Goal: Task Accomplishment & Management: Complete application form

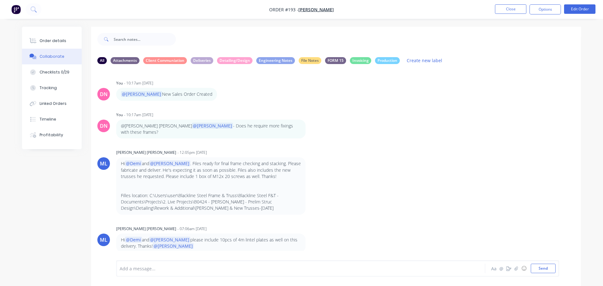
scroll to position [661, 0]
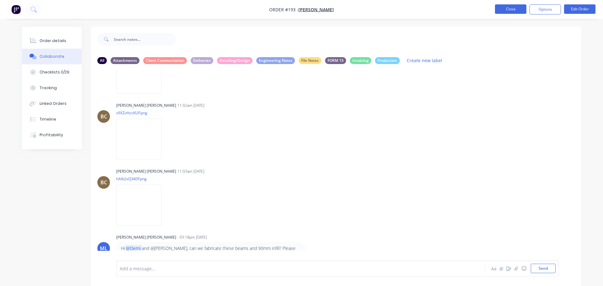
click at [516, 9] on button "Close" at bounding box center [510, 8] width 31 height 9
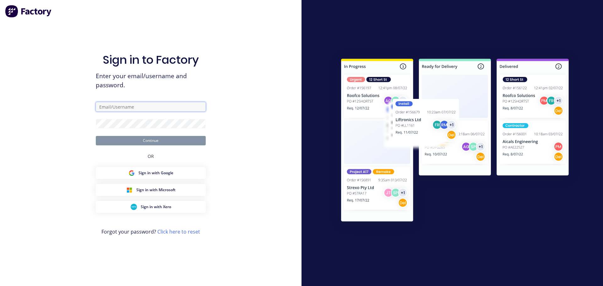
type input "[PERSON_NAME][EMAIL_ADDRESS][DOMAIN_NAME]"
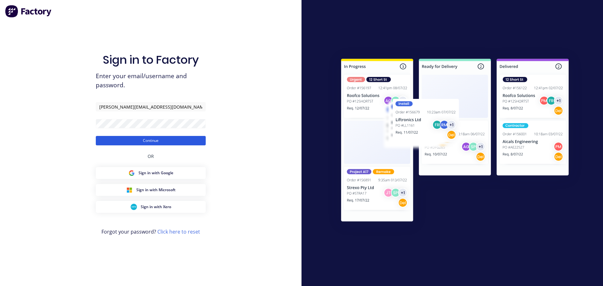
click at [163, 142] on button "Continue" at bounding box center [151, 140] width 110 height 9
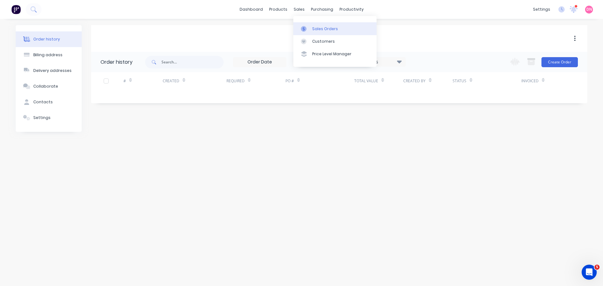
click at [307, 26] on div at bounding box center [305, 29] width 9 height 6
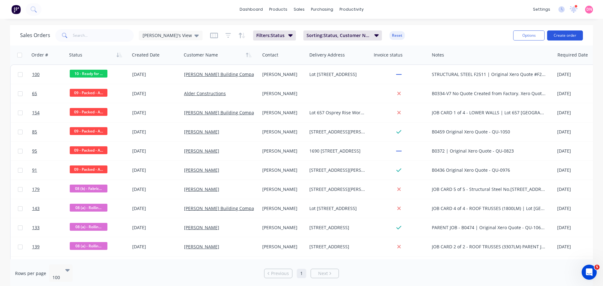
click at [579, 35] on button "Create order" at bounding box center [565, 35] width 36 height 10
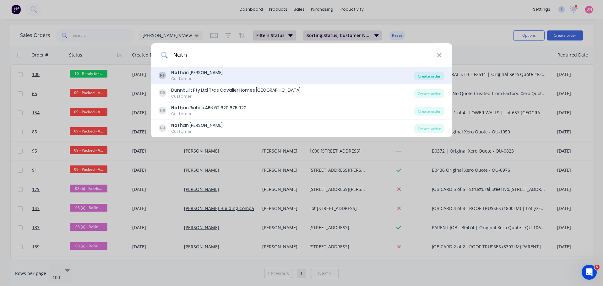
type input "Nath"
click at [421, 76] on div "Create order" at bounding box center [429, 76] width 30 height 9
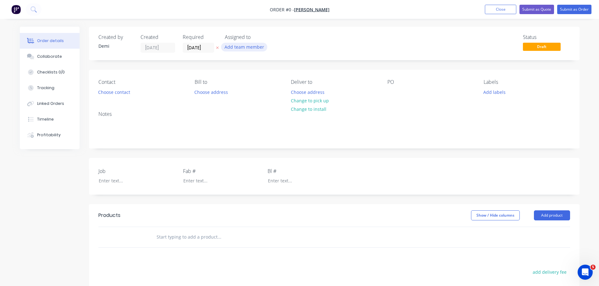
click at [238, 43] on button "Add team member" at bounding box center [244, 47] width 46 height 8
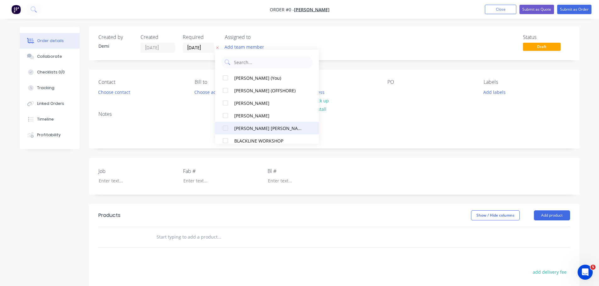
click at [224, 123] on div at bounding box center [225, 128] width 13 height 13
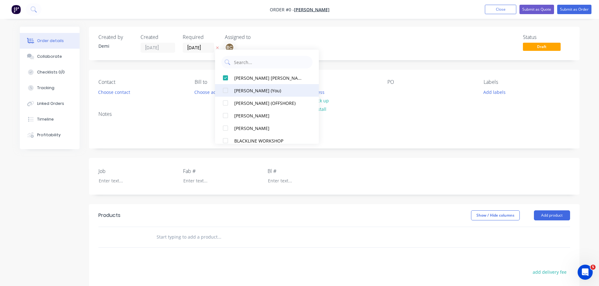
click at [225, 90] on div at bounding box center [225, 90] width 13 height 13
click at [265, 47] on div "DN BC" at bounding box center [256, 47] width 63 height 9
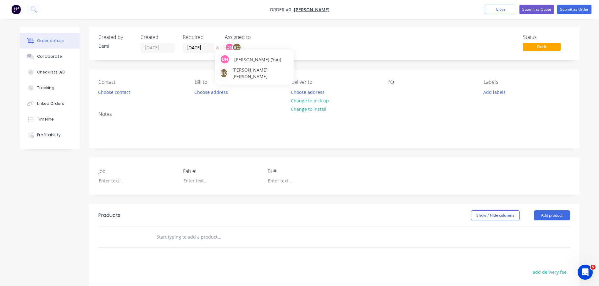
click at [232, 46] on div "BC" at bounding box center [236, 47] width 9 height 9
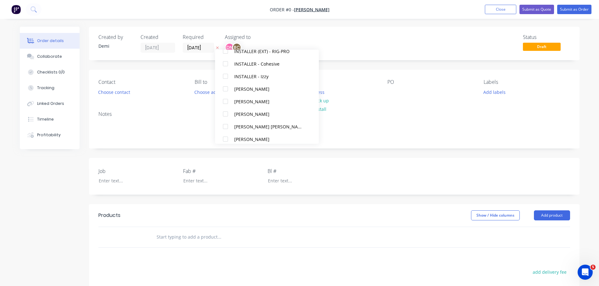
scroll to position [190, 0]
click at [224, 140] on div at bounding box center [225, 139] width 13 height 13
click at [112, 77] on div "Order details Collaborate Checklists 0/0 Tracking Linked Orders Timeline Profit…" at bounding box center [300, 217] width 572 height 381
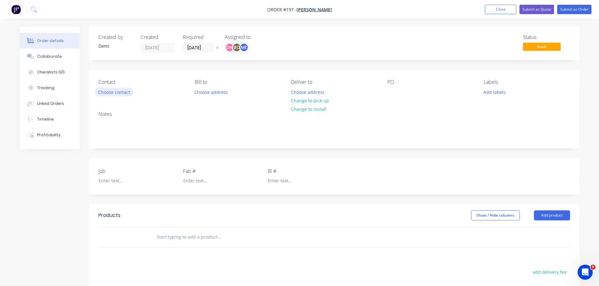
click at [114, 88] on button "Choose contact" at bounding box center [114, 92] width 39 height 8
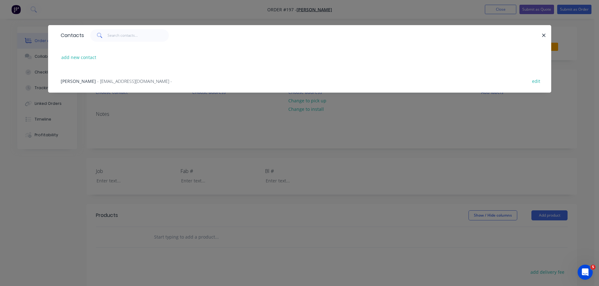
click at [115, 78] on div "[PERSON_NAME] - [EMAIL_ADDRESS][DOMAIN_NAME] -" at bounding box center [116, 81] width 111 height 7
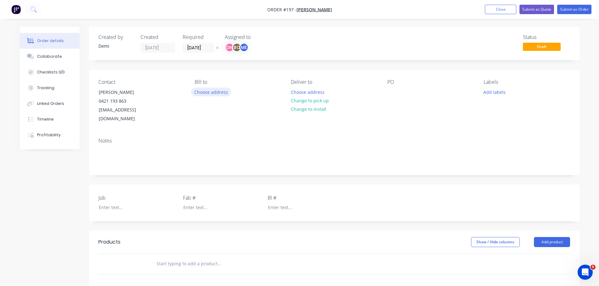
click at [212, 88] on button "Choose address" at bounding box center [211, 92] width 40 height 8
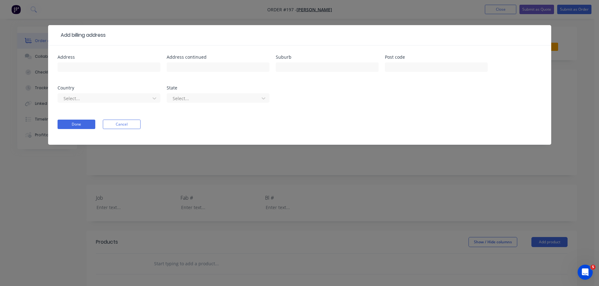
click at [107, 106] on form "Address Address continued Suburb Post code Country Select... State Select... Do…" at bounding box center [299, 100] width 484 height 90
click at [108, 120] on button "Cancel" at bounding box center [122, 124] width 38 height 9
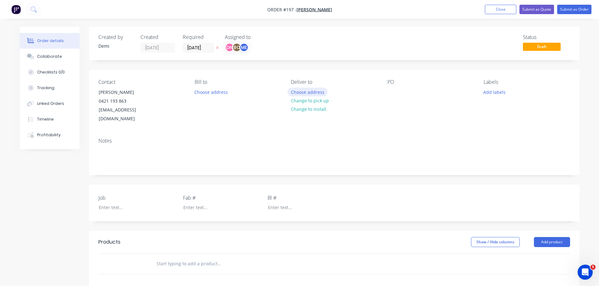
click at [310, 88] on button "Choose address" at bounding box center [307, 92] width 40 height 8
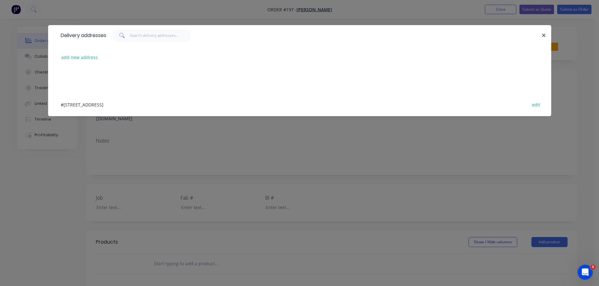
click at [167, 93] on div "#[STREET_ADDRESS] edit" at bounding box center [299, 105] width 484 height 24
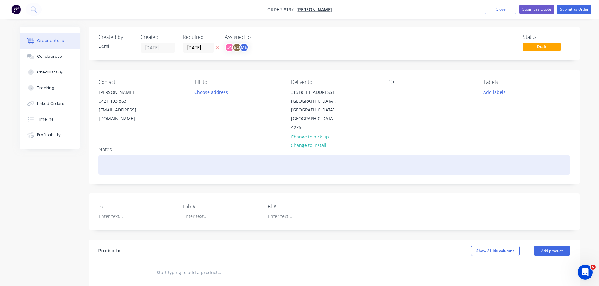
click at [258, 156] on div at bounding box center [333, 165] width 471 height 19
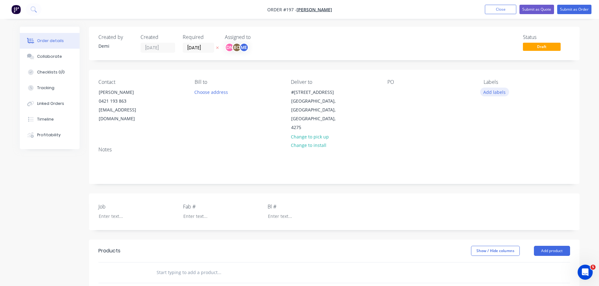
click at [490, 88] on button "Add labels" at bounding box center [494, 92] width 29 height 8
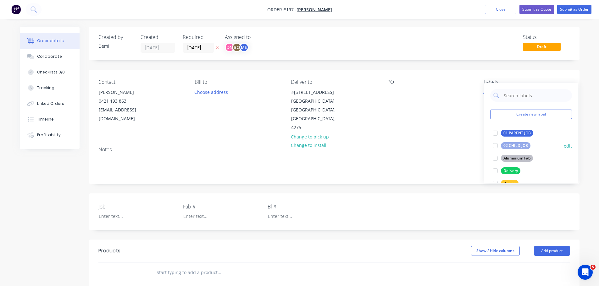
click at [494, 145] on div at bounding box center [495, 146] width 13 height 13
click at [497, 168] on div at bounding box center [495, 170] width 13 height 13
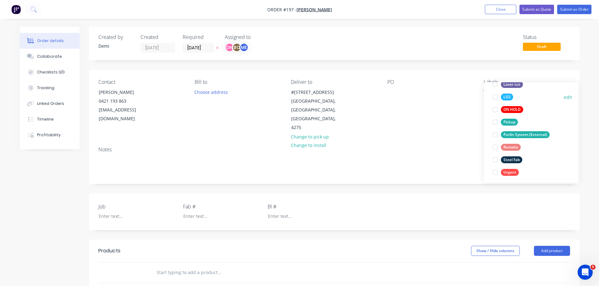
click at [497, 96] on div at bounding box center [495, 97] width 13 height 13
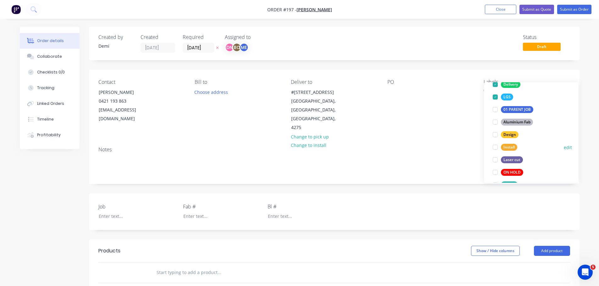
scroll to position [123, 0]
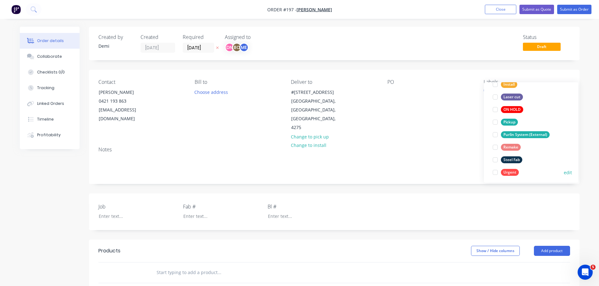
click at [496, 170] on div at bounding box center [495, 172] width 13 height 13
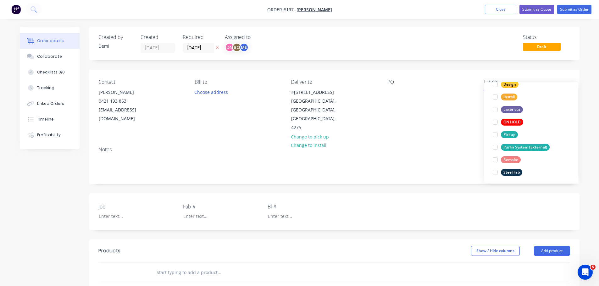
click at [421, 194] on div "Job Fab # Bl #" at bounding box center [334, 212] width 490 height 37
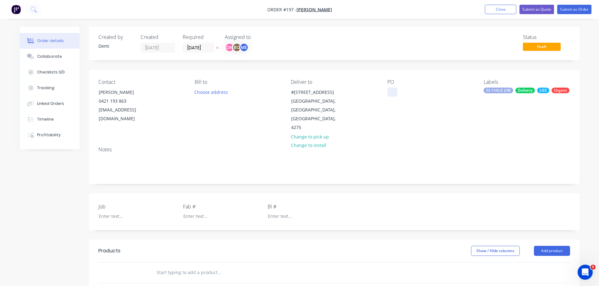
click at [391, 88] on div at bounding box center [392, 92] width 10 height 9
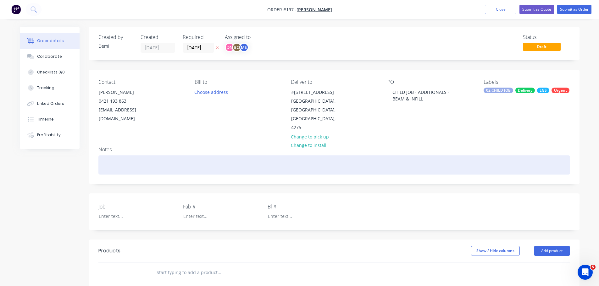
click at [170, 156] on div at bounding box center [333, 165] width 471 height 19
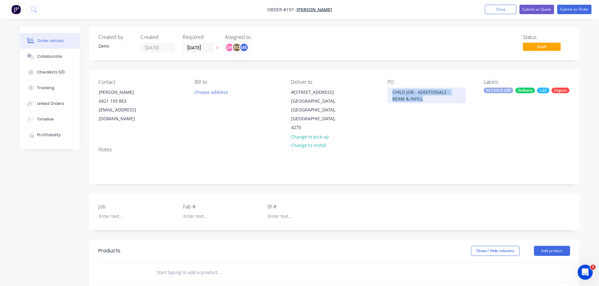
drag, startPoint x: 390, startPoint y: 77, endPoint x: 483, endPoint y: 77, distance: 92.7
click at [483, 77] on div "Contact [PERSON_NAME] [PHONE_NUMBER] [EMAIL_ADDRESS][DOMAIN_NAME] [PERSON_NAME]…" at bounding box center [334, 106] width 490 height 72
copy div "CHILD JOB - ADDITIONALS - BEAM & INFILL"
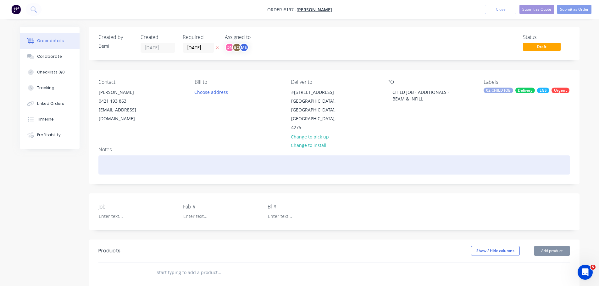
click at [166, 156] on div at bounding box center [333, 165] width 471 height 19
paste div
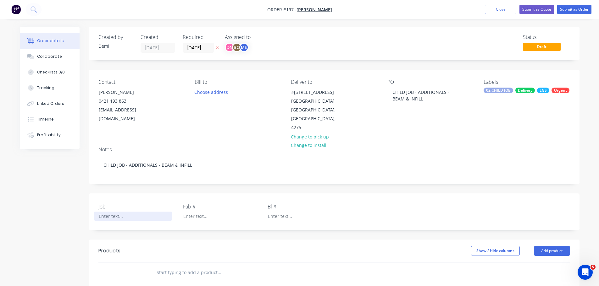
click at [111, 212] on div at bounding box center [133, 216] width 79 height 9
click at [542, 88] on div "LGS" at bounding box center [543, 91] width 12 height 6
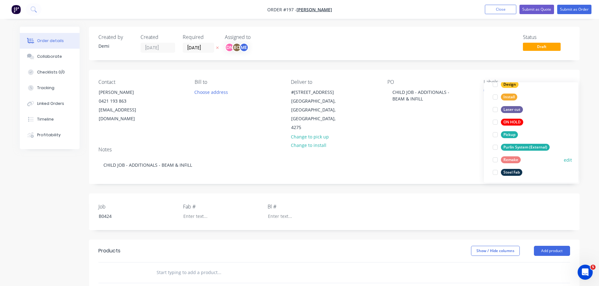
click at [496, 158] on div at bounding box center [495, 160] width 13 height 13
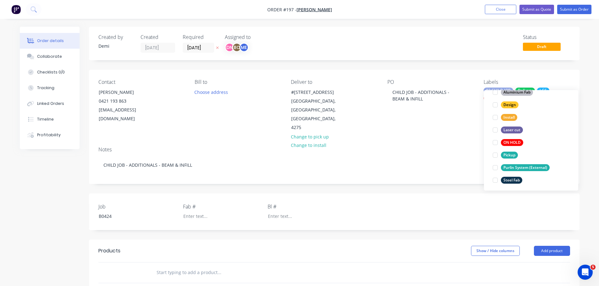
scroll to position [10, 0]
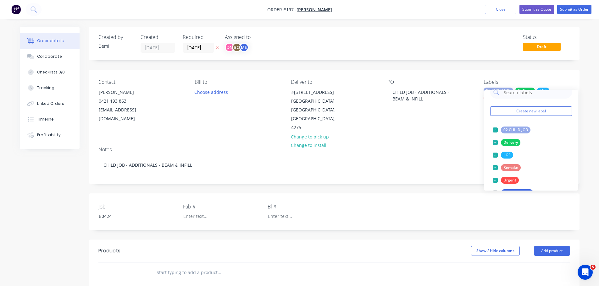
click at [161, 266] on input "text" at bounding box center [219, 272] width 126 height 13
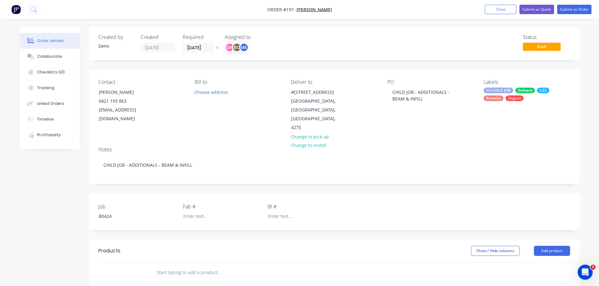
type input "l"
type input "L113"
type input "B103"
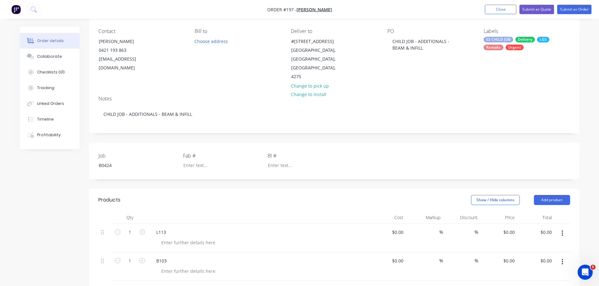
scroll to position [51, 0]
click at [183, 285] on input "text" at bounding box center [219, 291] width 126 height 13
type input "b"
type input "B102"
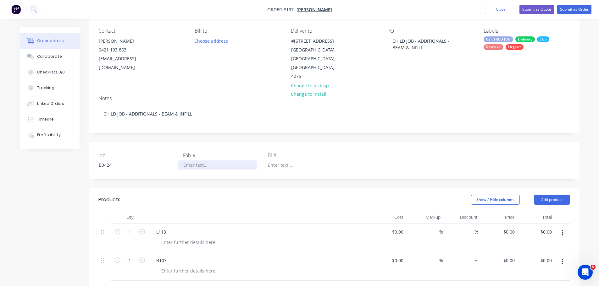
scroll to position [0, 0]
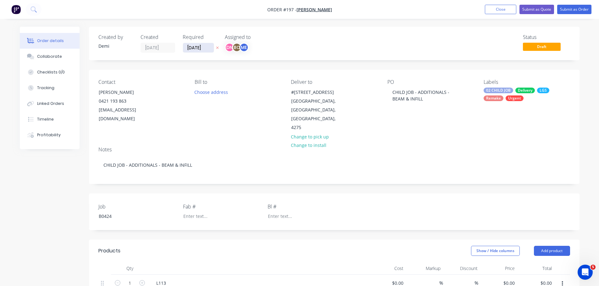
click at [192, 43] on input "[DATE]" at bounding box center [198, 47] width 31 height 9
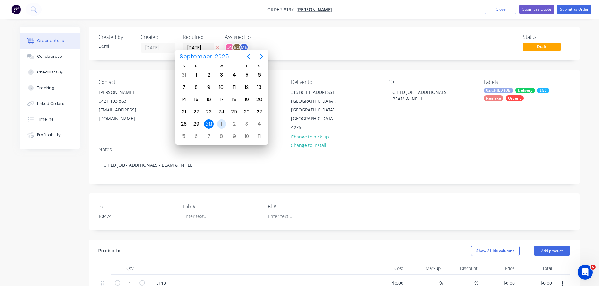
click at [220, 122] on div "1" at bounding box center [221, 123] width 9 height 9
type input "[DATE]"
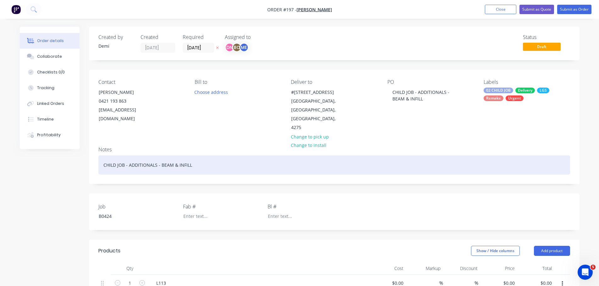
scroll to position [3, 0]
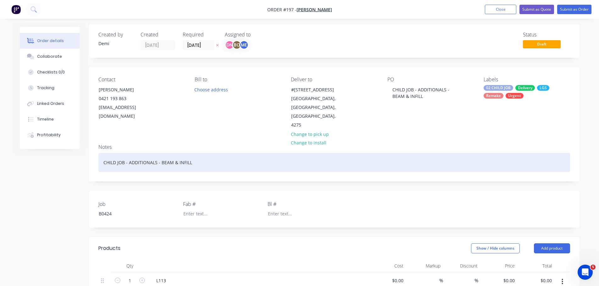
click at [150, 153] on div "CHILD JOB - ADDITIONALS - BEAM & INFILL" at bounding box center [333, 162] width 471 height 19
drag, startPoint x: 138, startPoint y: 126, endPoint x: 117, endPoint y: 126, distance: 21.1
click at [117, 153] on div "CHILD JOB - ADDITIONALS - BEAMS & INFILL" at bounding box center [333, 162] width 471 height 19
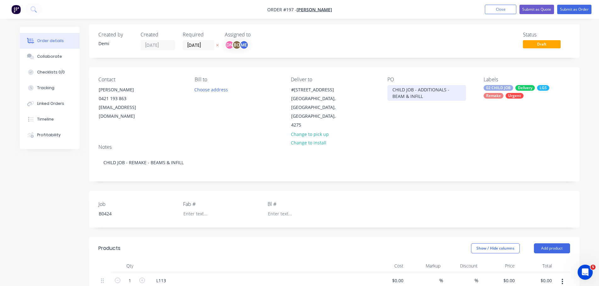
click at [429, 85] on div "CHILD JOB - ADDITIONALS - BEAM & INFILL" at bounding box center [426, 93] width 79 height 16
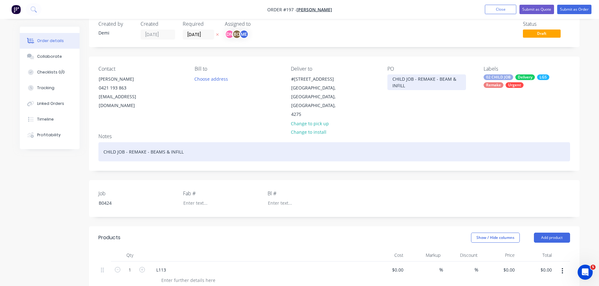
scroll to position [0, 0]
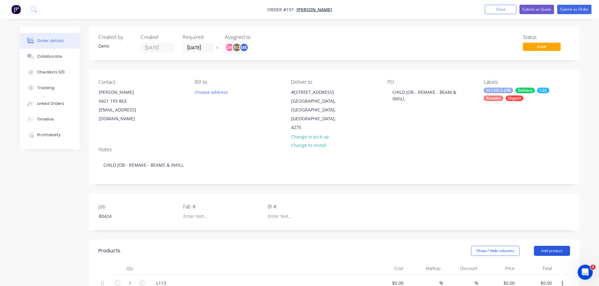
click at [552, 246] on button "Add product" at bounding box center [552, 251] width 36 height 10
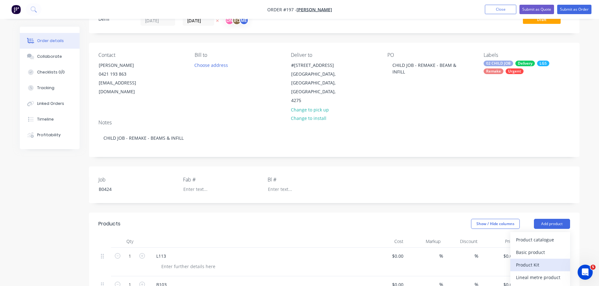
scroll to position [63, 0]
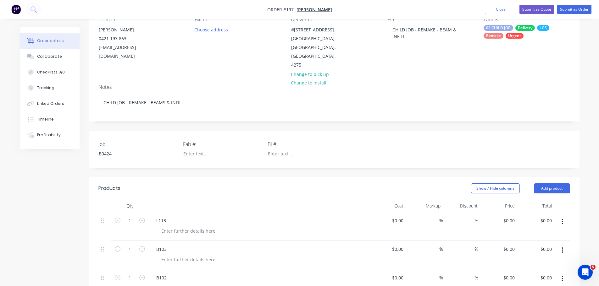
drag, startPoint x: 208, startPoint y: 224, endPoint x: 140, endPoint y: 226, distance: 68.5
drag, startPoint x: 197, startPoint y: 223, endPoint x: 173, endPoint y: 222, distance: 23.9
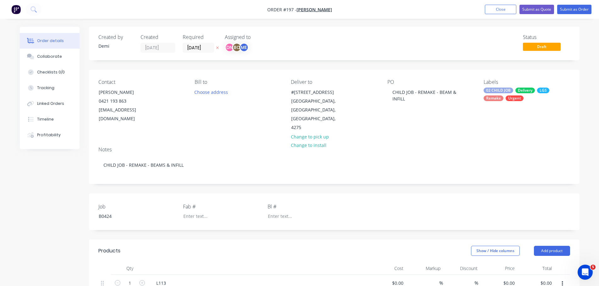
scroll to position [1, 0]
click at [580, 9] on button "Submit as Order" at bounding box center [574, 9] width 34 height 9
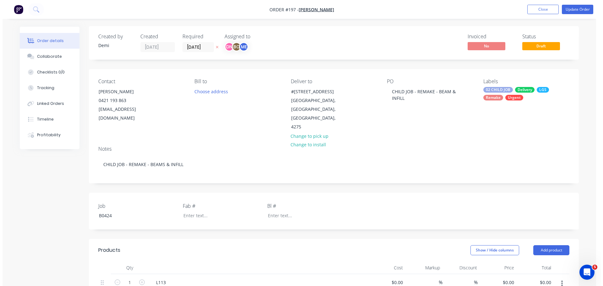
scroll to position [0, 0]
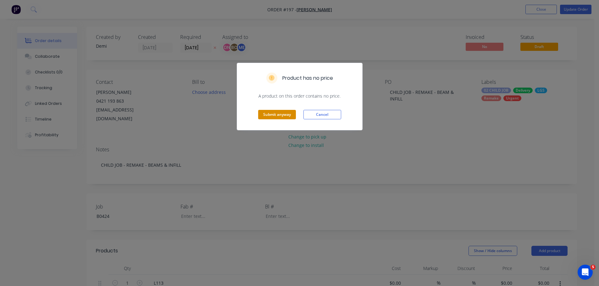
click at [277, 110] on button "Submit anyway" at bounding box center [277, 114] width 38 height 9
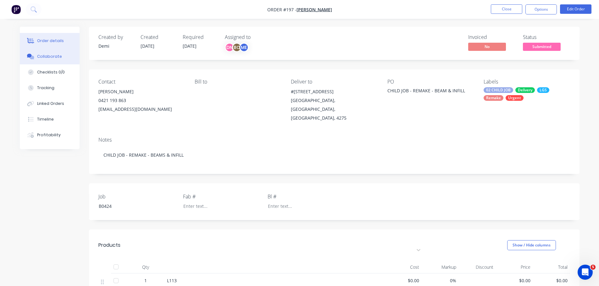
click at [49, 54] on button "Collaborate" at bounding box center [50, 57] width 60 height 16
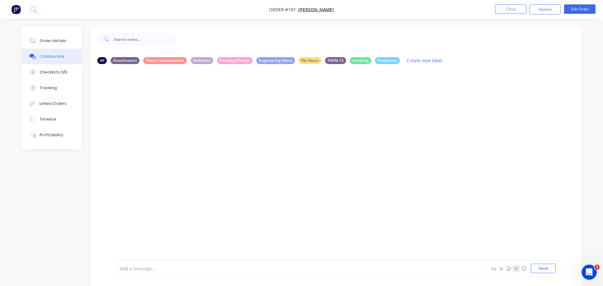
click at [518, 266] on icon "button" at bounding box center [517, 268] width 4 height 4
click at [152, 272] on div at bounding box center [281, 269] width 327 height 7
click at [516, 271] on icon "button" at bounding box center [514, 268] width 4 height 4
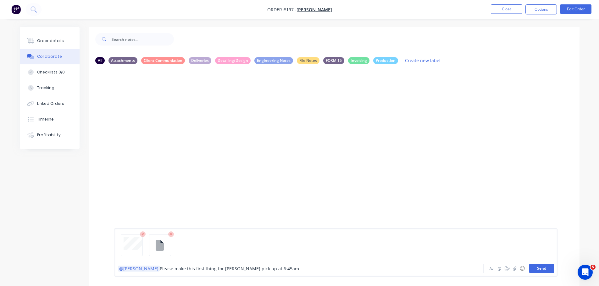
click at [554, 273] on button "Send" at bounding box center [541, 268] width 25 height 9
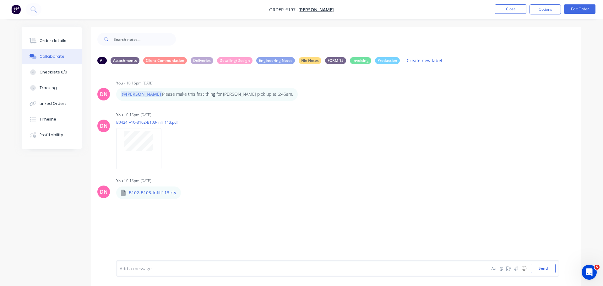
click at [472, 267] on div "Add a message... Aa @ ☺ Send" at bounding box center [338, 268] width 436 height 9
click at [419, 266] on div at bounding box center [283, 269] width 327 height 7
click at [556, 264] on button "Send" at bounding box center [543, 268] width 25 height 9
drag, startPoint x: 273, startPoint y: 150, endPoint x: 229, endPoint y: 72, distance: 89.3
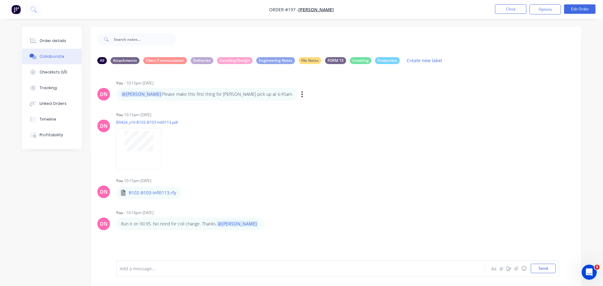
click at [229, 72] on div "DN You - 10:15pm [DATE] @[PERSON_NAME] Please make this first thing for [PERSON…" at bounding box center [336, 164] width 490 height 191
click at [301, 91] on icon "button" at bounding box center [302, 94] width 2 height 7
click at [305, 90] on button "Labels" at bounding box center [325, 95] width 40 height 10
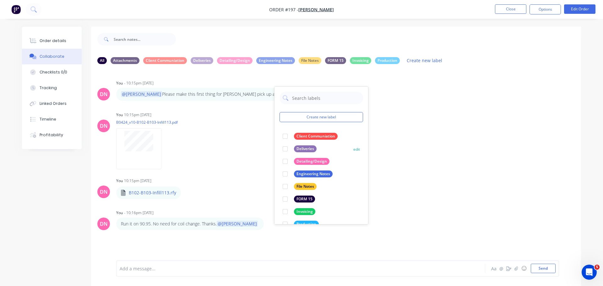
click at [280, 143] on div at bounding box center [285, 149] width 13 height 13
click at [217, 178] on div "DN You - 10:15pm [DATE] Create new label Deliveries edit Client Communiation ed…" at bounding box center [336, 164] width 490 height 191
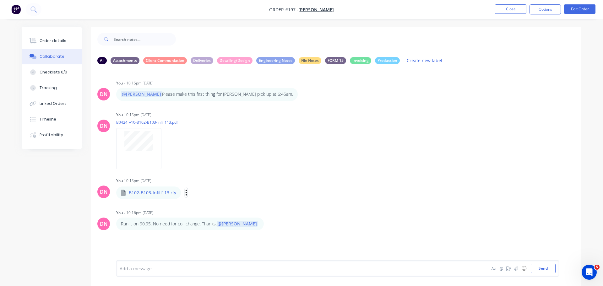
click at [185, 189] on icon "button" at bounding box center [186, 192] width 2 height 7
click at [204, 189] on button "Labels" at bounding box center [227, 196] width 71 height 14
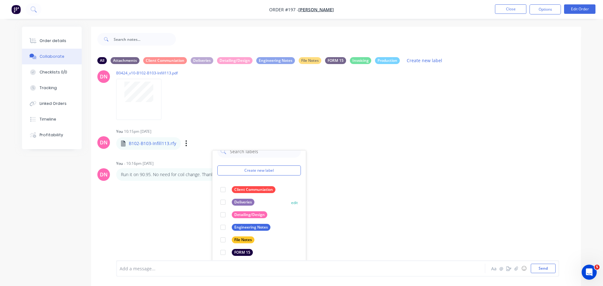
scroll to position [63, 0]
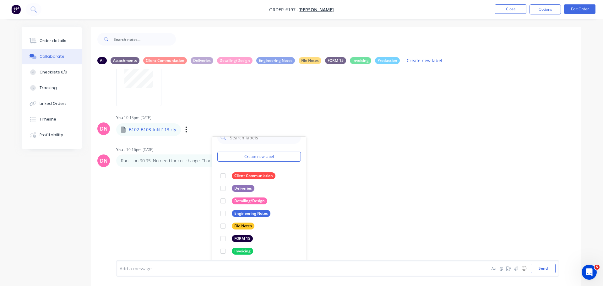
click at [217, 258] on div at bounding box center [223, 264] width 13 height 13
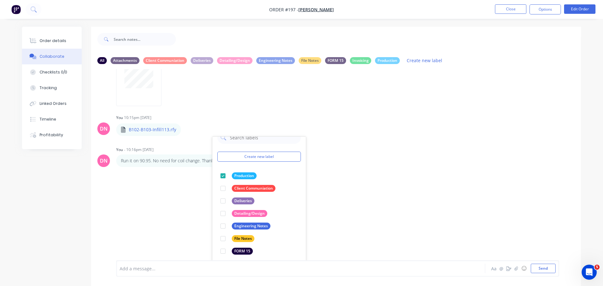
click at [339, 196] on div "DN You - 10:15pm [DATE] @[PERSON_NAME] Please make this first thing for [PERSON…" at bounding box center [336, 164] width 490 height 191
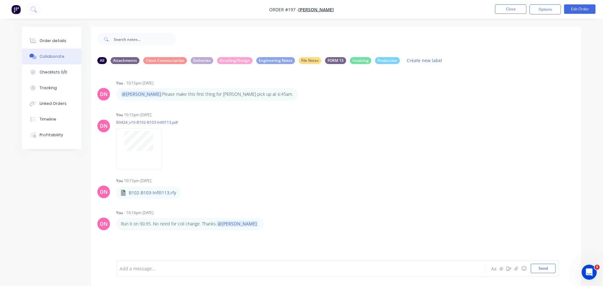
scroll to position [0, 0]
click at [542, 14] on button "Options" at bounding box center [545, 9] width 31 height 10
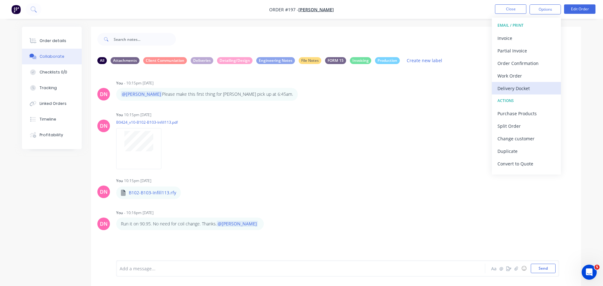
click at [519, 85] on div "Delivery Docket" at bounding box center [527, 88] width 58 height 9
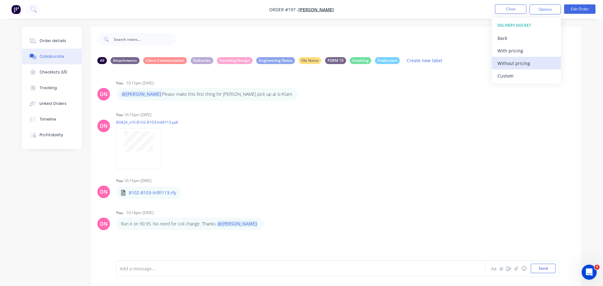
click at [521, 64] on div "Without pricing" at bounding box center [527, 63] width 58 height 9
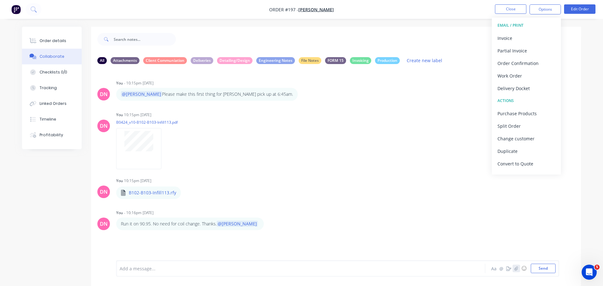
click at [518, 266] on icon "button" at bounding box center [516, 268] width 3 height 4
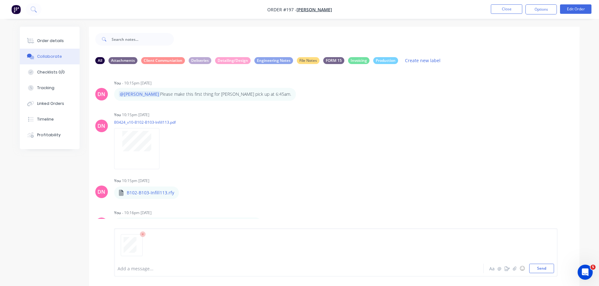
click at [185, 272] on div at bounding box center [281, 269] width 327 height 7
click at [547, 273] on button "Send" at bounding box center [541, 268] width 25 height 9
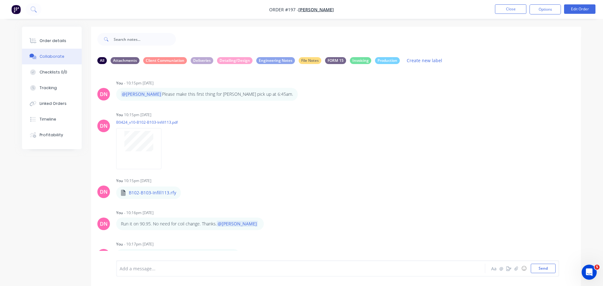
scroll to position [46, 0]
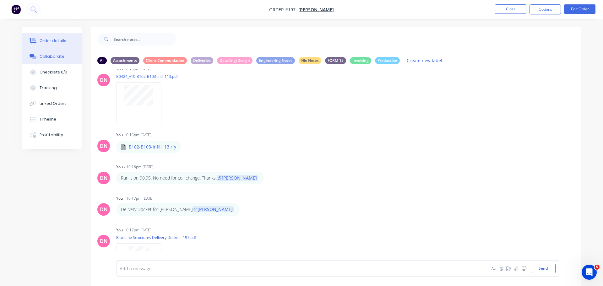
click at [61, 35] on button "Order details" at bounding box center [52, 41] width 60 height 16
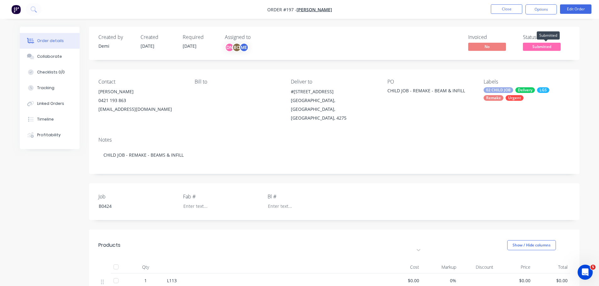
click at [536, 43] on span "Submitted" at bounding box center [542, 47] width 38 height 8
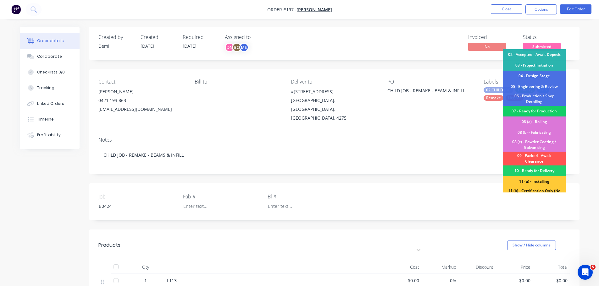
click at [545, 109] on div "07 - Ready for Production" at bounding box center [533, 111] width 63 height 11
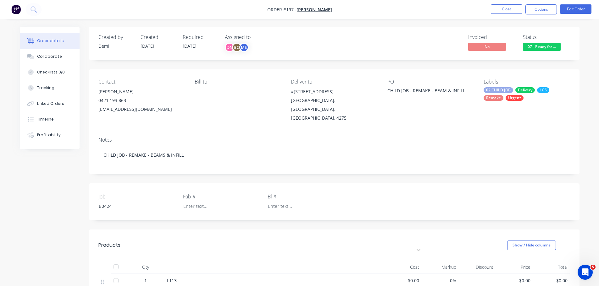
click at [168, 278] on span "L113" at bounding box center [172, 281] width 10 height 6
click at [513, 5] on button "Close" at bounding box center [505, 8] width 31 height 9
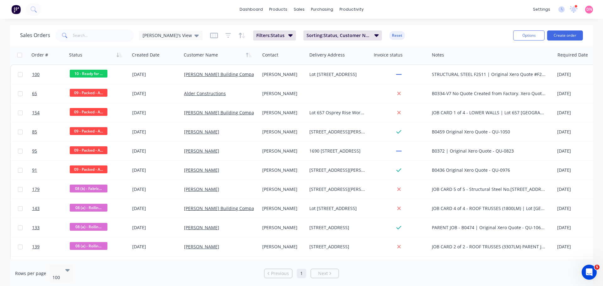
click at [160, 286] on div "dashboard products sales purchasing productivity dashboard products Product Cat…" at bounding box center [301, 143] width 603 height 286
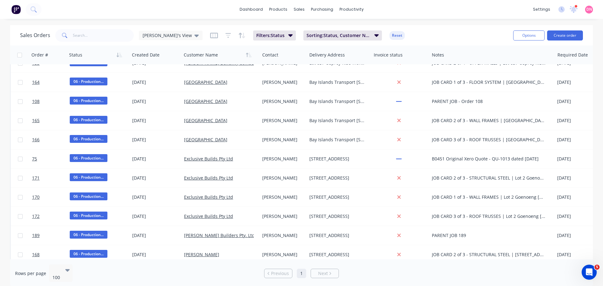
scroll to position [613, 0]
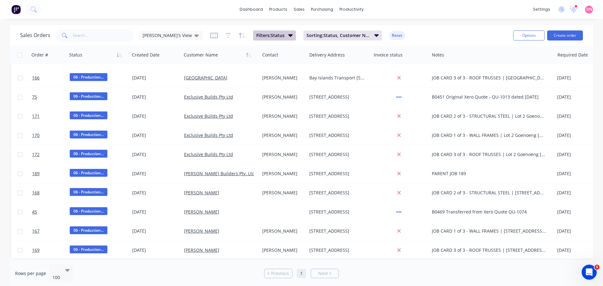
click at [255, 36] on button "Filters: Status" at bounding box center [274, 35] width 43 height 10
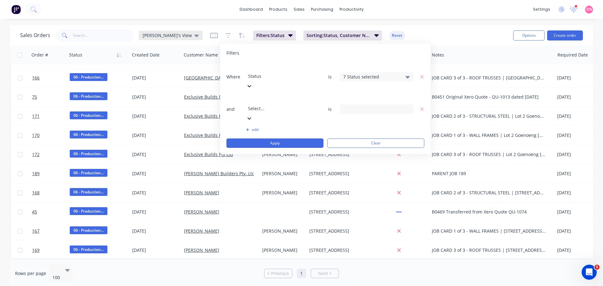
click at [162, 38] on div "[PERSON_NAME]'s View" at bounding box center [171, 36] width 56 height 6
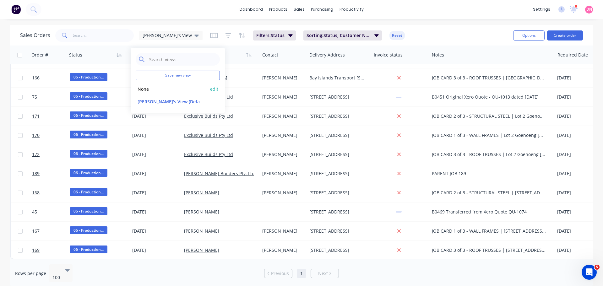
click at [153, 85] on button "None" at bounding box center [172, 88] width 72 height 7
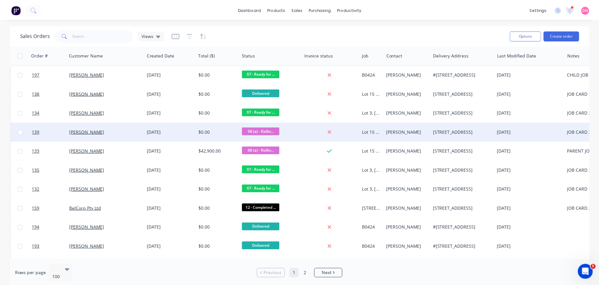
scroll to position [114, 0]
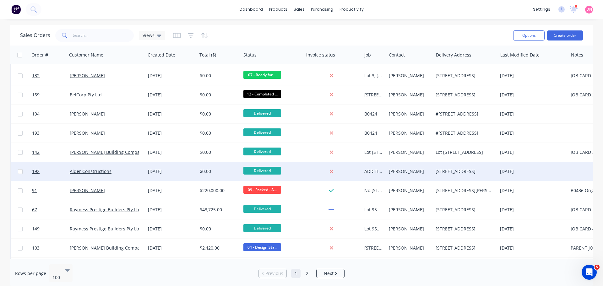
click at [179, 165] on div "[DATE]" at bounding box center [171, 171] width 52 height 19
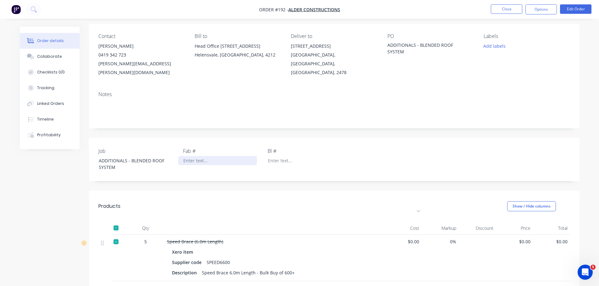
scroll to position [46, 0]
click at [113, 282] on div at bounding box center [116, 288] width 13 height 13
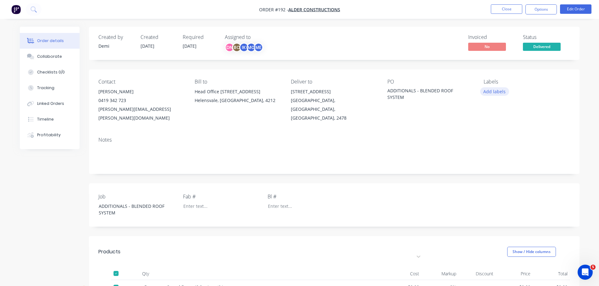
click at [497, 87] on button "Add labels" at bounding box center [494, 91] width 29 height 8
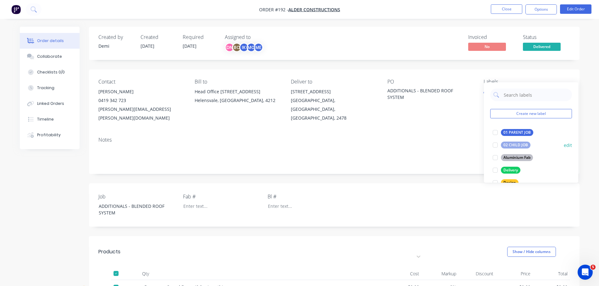
click at [495, 142] on div at bounding box center [495, 145] width 13 height 13
click at [497, 167] on div at bounding box center [495, 169] width 13 height 13
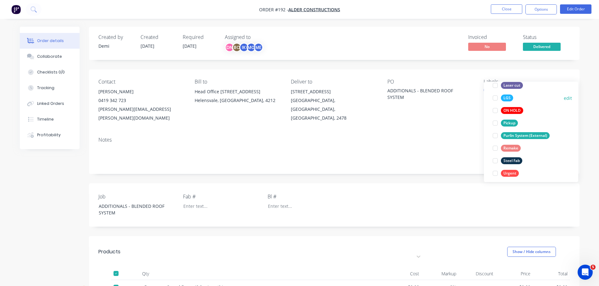
scroll to position [122, 0]
click at [495, 169] on div at bounding box center [495, 173] width 13 height 13
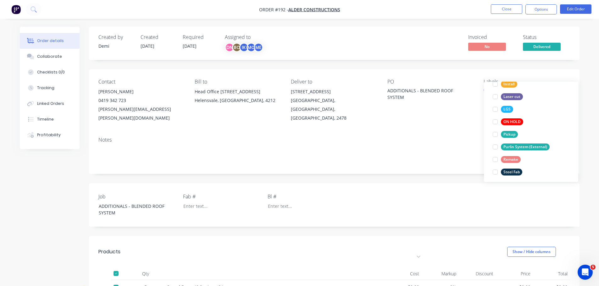
scroll to position [123, 0]
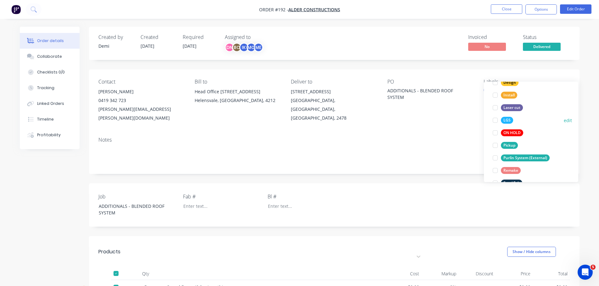
click at [495, 118] on div at bounding box center [495, 120] width 13 height 13
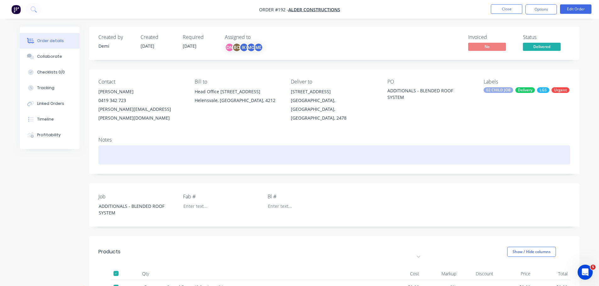
click at [450, 145] on div at bounding box center [333, 154] width 471 height 19
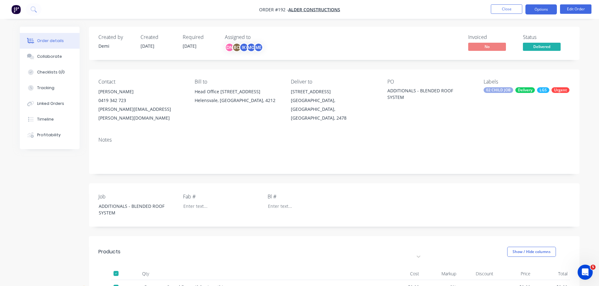
click at [541, 9] on button "Options" at bounding box center [540, 9] width 31 height 10
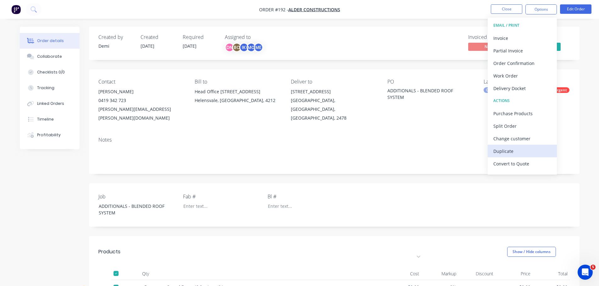
click at [520, 151] on div "Duplicate" at bounding box center [522, 151] width 58 height 9
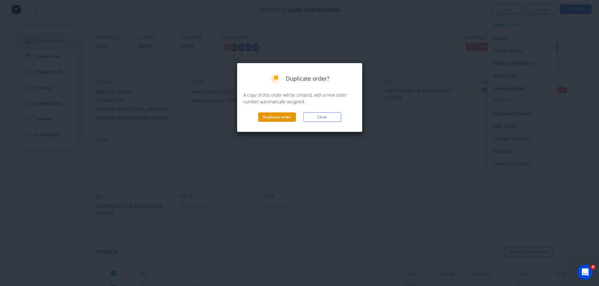
click at [282, 112] on button "Duplicate order" at bounding box center [277, 116] width 38 height 9
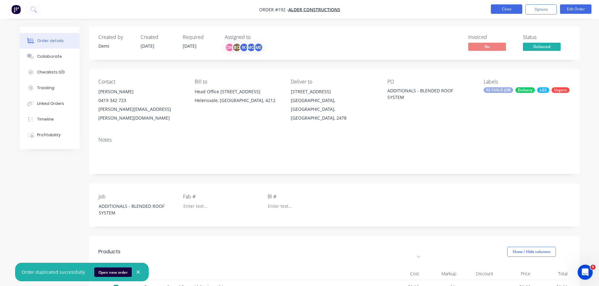
click at [508, 9] on button "Close" at bounding box center [505, 8] width 31 height 9
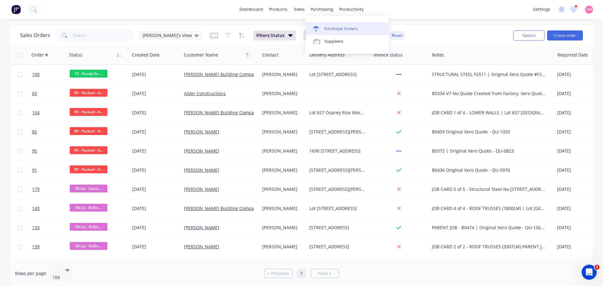
click at [315, 26] on icon at bounding box center [316, 29] width 6 height 6
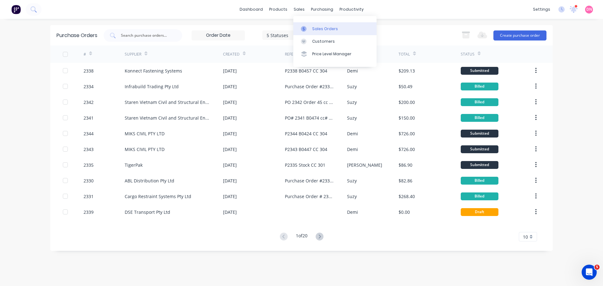
click at [307, 26] on div at bounding box center [305, 29] width 9 height 6
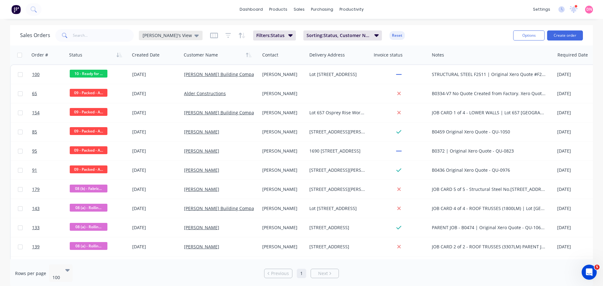
click at [161, 38] on div "[PERSON_NAME]'s View" at bounding box center [171, 36] width 56 height 6
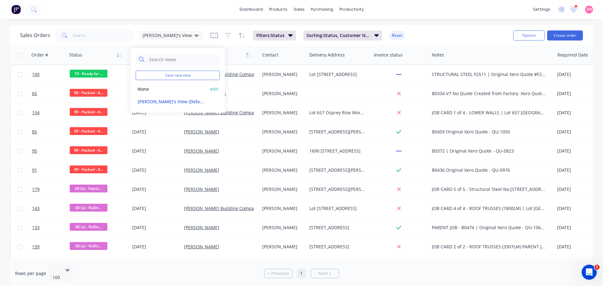
click at [145, 86] on button "None" at bounding box center [172, 88] width 72 height 7
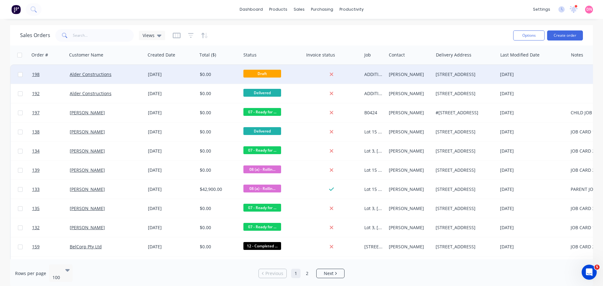
click at [137, 75] on div "Alder Constructions" at bounding box center [105, 74] width 70 height 6
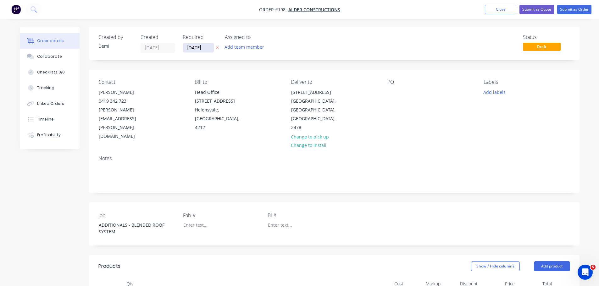
click at [188, 43] on input "[DATE]" at bounding box center [198, 47] width 31 height 9
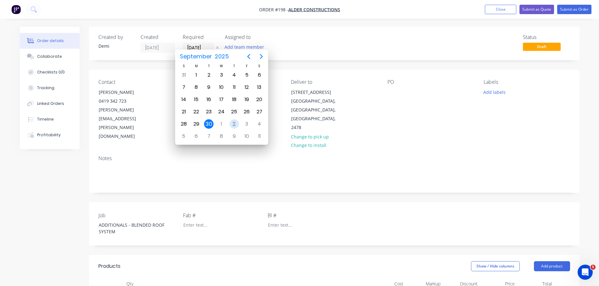
click at [234, 123] on div "2" at bounding box center [233, 123] width 9 height 9
type input "[DATE]"
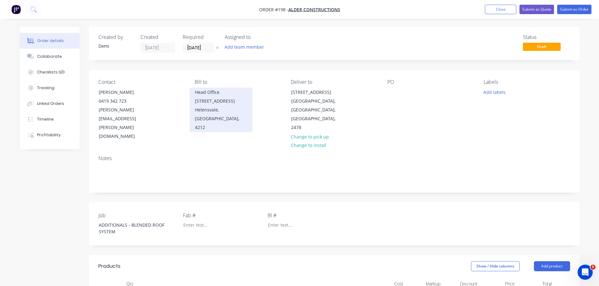
click at [212, 88] on div "Head Office [STREET_ADDRESS]" at bounding box center [221, 97] width 52 height 18
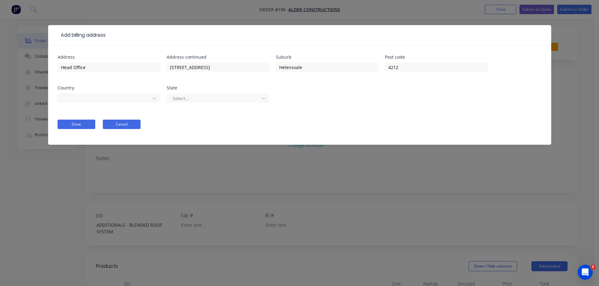
click at [111, 120] on button "Cancel" at bounding box center [122, 124] width 38 height 9
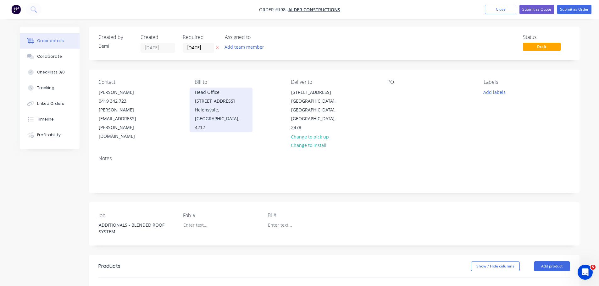
click at [204, 88] on div "Head Office [STREET_ADDRESS]" at bounding box center [221, 97] width 52 height 18
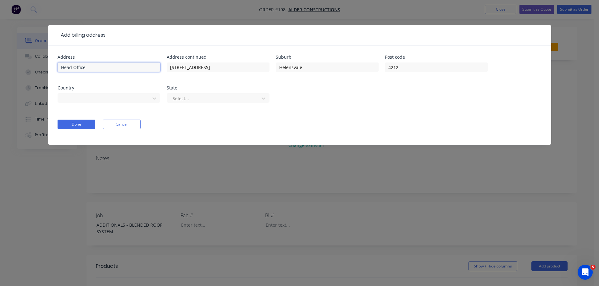
drag, startPoint x: 72, startPoint y: 56, endPoint x: 44, endPoint y: 57, distance: 27.4
click at [44, 57] on div "Add billing address Address Head Office Address continued [STREET_ADDRESS] Sele…" at bounding box center [299, 143] width 599 height 286
drag, startPoint x: 204, startPoint y: 56, endPoint x: 156, endPoint y: 52, distance: 48.9
click at [156, 55] on div "Address Address continued [STREET_ADDRESS] Select..." at bounding box center [299, 82] width 484 height 55
drag, startPoint x: 314, startPoint y: 51, endPoint x: 272, endPoint y: 52, distance: 41.8
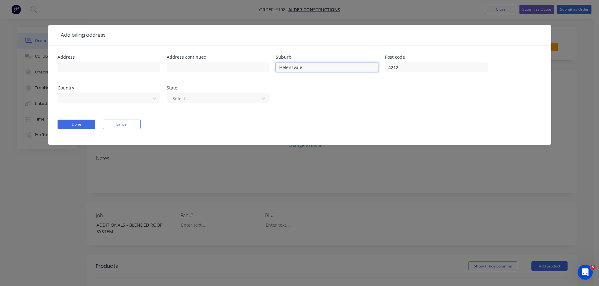
click at [272, 55] on div "Address Address continued Suburb Helensvale Post code 4212 Country [GEOGRAPHIC_…" at bounding box center [299, 82] width 484 height 55
drag, startPoint x: 398, startPoint y: 54, endPoint x: 368, endPoint y: 52, distance: 29.9
click at [368, 55] on div "Address Address continued Suburb Post code 4212 Country [GEOGRAPHIC_DATA] State…" at bounding box center [299, 82] width 484 height 55
click at [72, 120] on button "Done" at bounding box center [76, 124] width 38 height 9
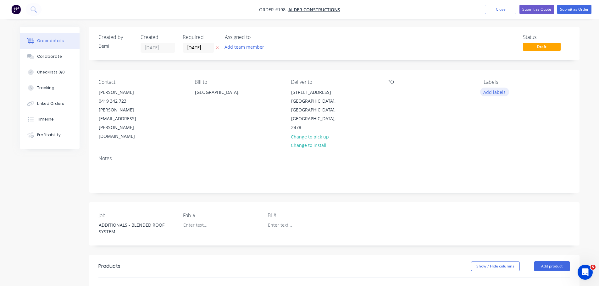
click at [492, 88] on button "Add labels" at bounding box center [494, 92] width 29 height 8
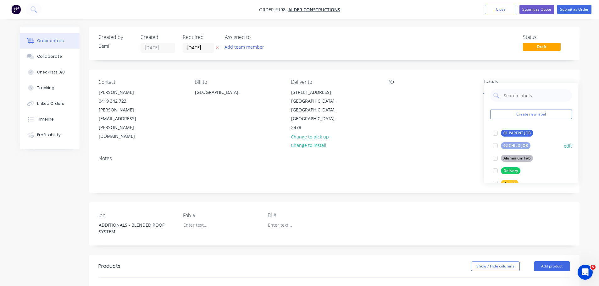
click at [495, 143] on div at bounding box center [495, 146] width 13 height 13
click at [496, 169] on div at bounding box center [495, 170] width 13 height 13
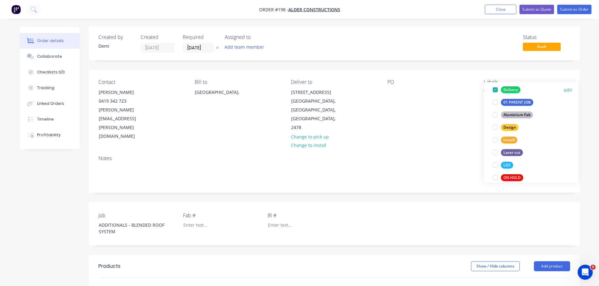
scroll to position [56, 0]
click at [494, 164] on div at bounding box center [495, 165] width 13 height 13
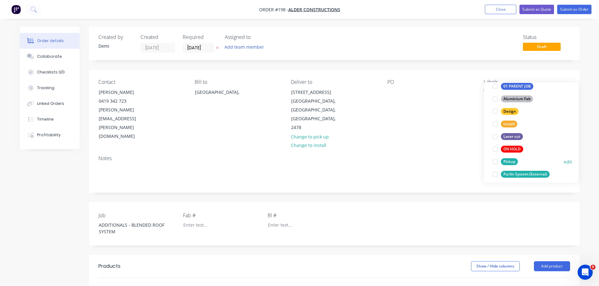
scroll to position [123, 0]
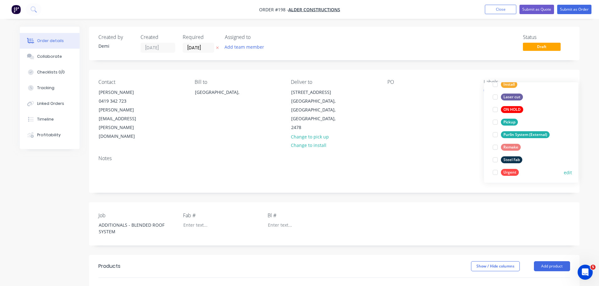
click at [496, 171] on div at bounding box center [495, 172] width 13 height 13
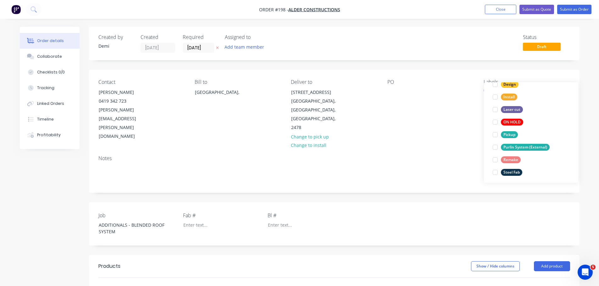
click at [539, 278] on div at bounding box center [333, 288] width 471 height 20
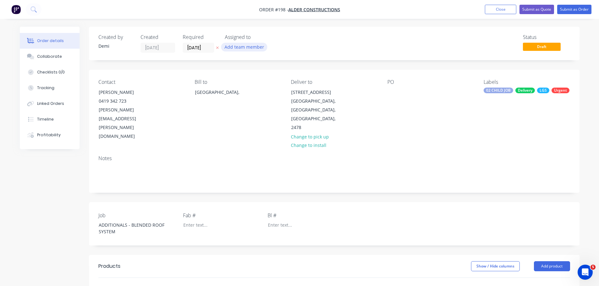
click at [221, 43] on button "Add team member" at bounding box center [244, 47] width 46 height 8
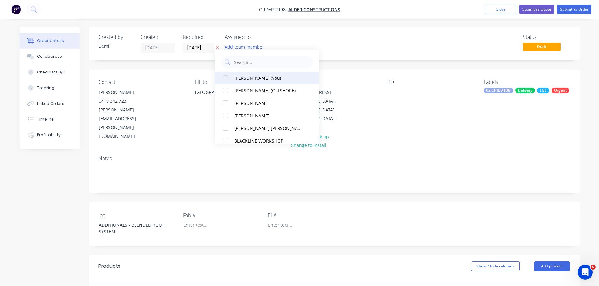
click at [226, 79] on div at bounding box center [225, 78] width 13 height 13
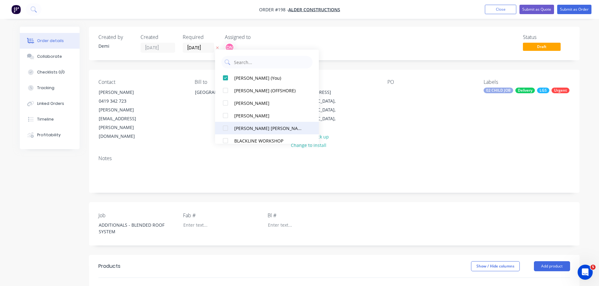
click at [226, 126] on div at bounding box center [225, 128] width 13 height 13
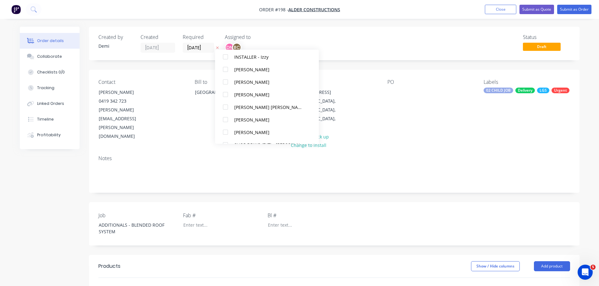
scroll to position [210, 0]
click at [223, 120] on div at bounding box center [225, 119] width 13 height 13
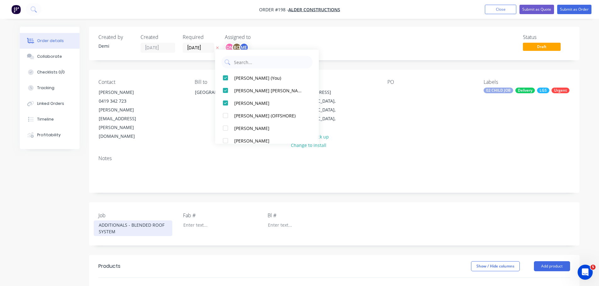
click at [153, 221] on div "ADDITIONALS - BLENDED ROOF SYSTEM" at bounding box center [133, 229] width 79 height 16
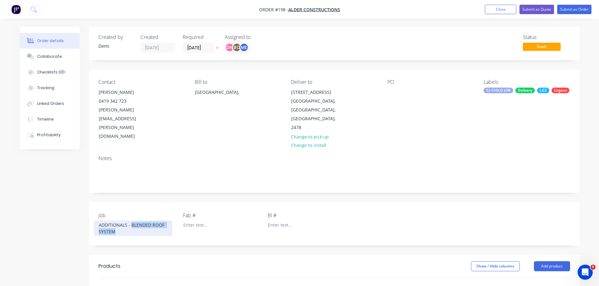
drag, startPoint x: 164, startPoint y: 162, endPoint x: 119, endPoint y: 160, distance: 45.3
click at [119, 221] on div "ADDITIONALS - BLENDED ROOF SYSTEM" at bounding box center [133, 229] width 79 height 16
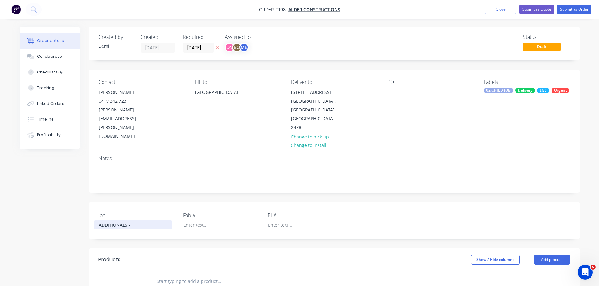
drag, startPoint x: 119, startPoint y: 160, endPoint x: 0, endPoint y: 181, distance: 120.7
click at [0, 181] on div "Order details Collaborate Checklists 0/0 Tracking Linked Orders Timeline Profit…" at bounding box center [299, 226] width 599 height 452
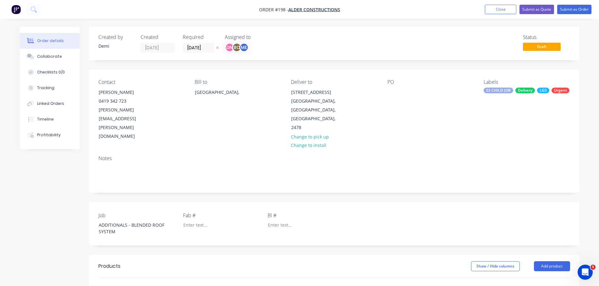
click at [412, 79] on div "PO" at bounding box center [430, 110] width 86 height 62
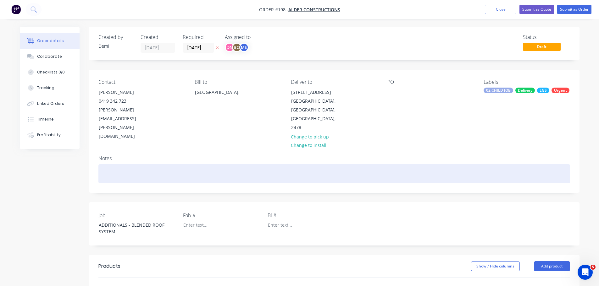
click at [165, 164] on div at bounding box center [333, 173] width 471 height 19
drag, startPoint x: 198, startPoint y: 122, endPoint x: 80, endPoint y: 123, distance: 117.2
click at [80, 123] on div "Created by [PERSON_NAME] Created [DATE] Required [DATE] Assigned to DN BC ME St…" at bounding box center [299, 243] width 559 height 432
copy div "CHILD JOB - ADDITIONALS - OUTRIGGER AND ROOF PANELS"
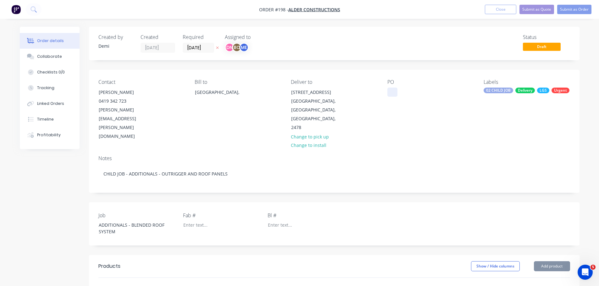
click at [394, 88] on div at bounding box center [392, 92] width 10 height 9
paste div
click at [181, 282] on input "text" at bounding box center [219, 288] width 126 height 13
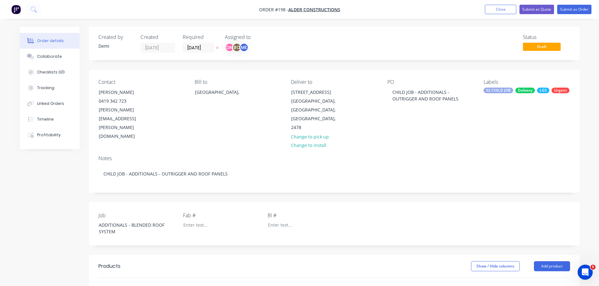
type input "GO700"
type input "R700"
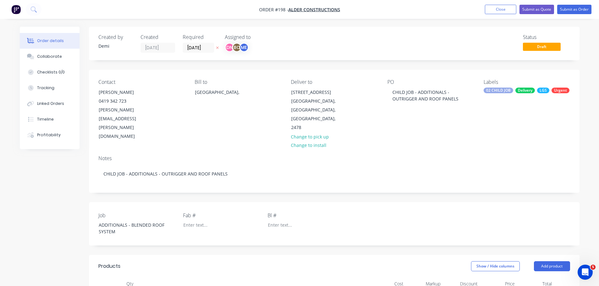
type input "15"
click at [224, 255] on header "Products Show / Hide columns Add product" at bounding box center [334, 266] width 490 height 23
click at [552, 261] on button "Add product" at bounding box center [552, 266] width 36 height 10
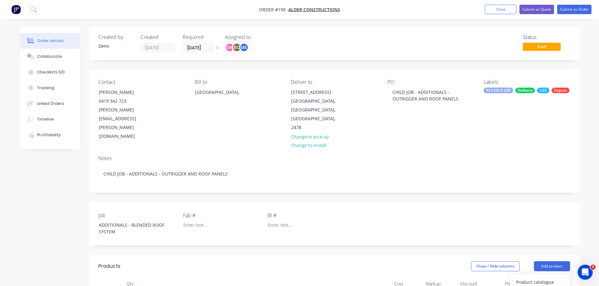
scroll to position [27, 0]
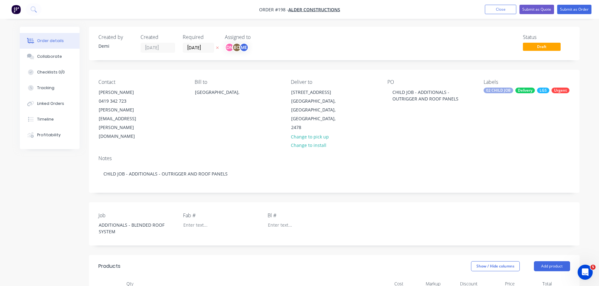
scroll to position [0, 0]
click at [585, 10] on button "Submit as Order" at bounding box center [574, 9] width 34 height 9
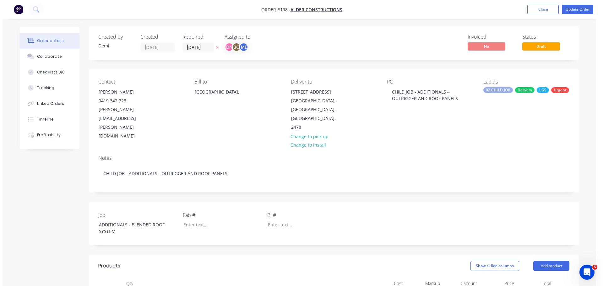
scroll to position [0, 0]
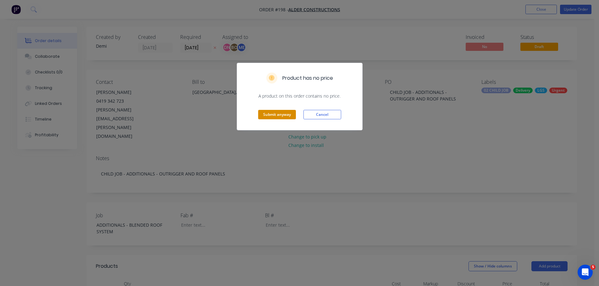
click at [284, 110] on button "Submit anyway" at bounding box center [277, 114] width 38 height 9
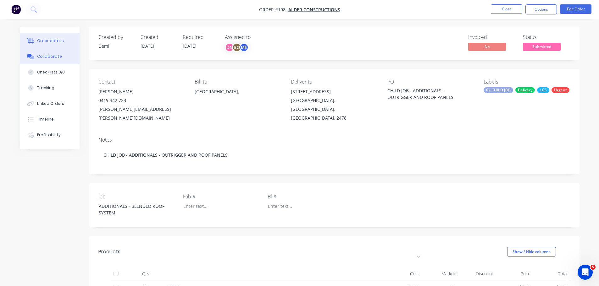
click at [49, 54] on div "Collaborate" at bounding box center [49, 57] width 25 height 6
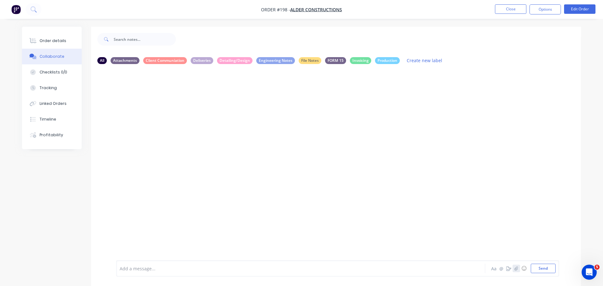
click at [518, 266] on icon "button" at bounding box center [516, 268] width 3 height 4
click at [178, 272] on div at bounding box center [281, 269] width 327 height 7
click at [554, 273] on button "Send" at bounding box center [541, 268] width 25 height 9
click at [520, 265] on button "button" at bounding box center [517, 269] width 8 height 8
click at [518, 272] on button "button" at bounding box center [515, 269] width 8 height 8
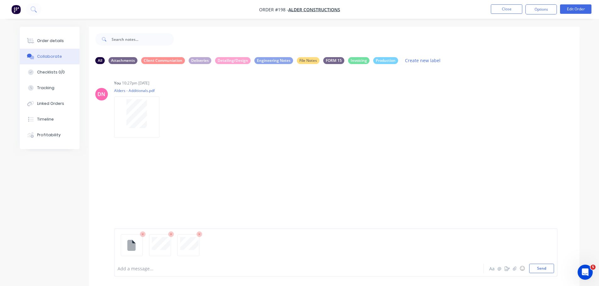
click at [241, 273] on div "Add a message..." at bounding box center [281, 268] width 327 height 9
click at [547, 273] on button "Send" at bounding box center [541, 268] width 25 height 9
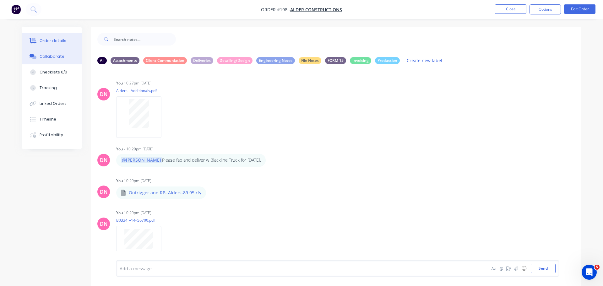
click at [62, 33] on button "Order details" at bounding box center [52, 41] width 60 height 16
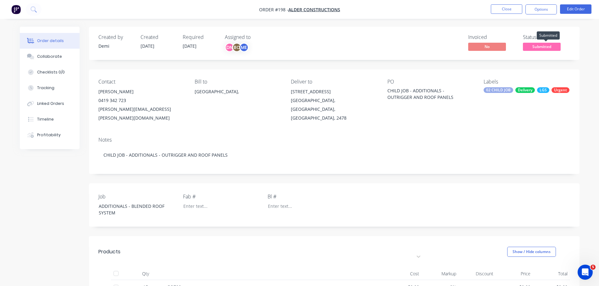
click at [547, 43] on span "Submitted" at bounding box center [542, 47] width 38 height 8
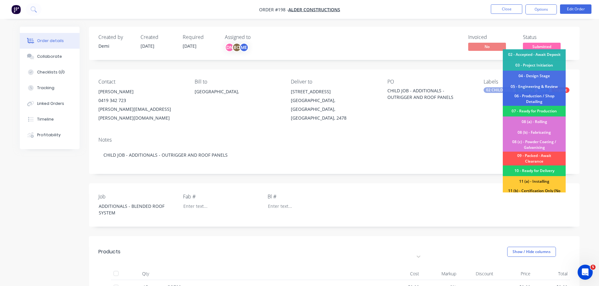
click at [552, 97] on div "06 - Production / Shop Detailing" at bounding box center [533, 99] width 63 height 14
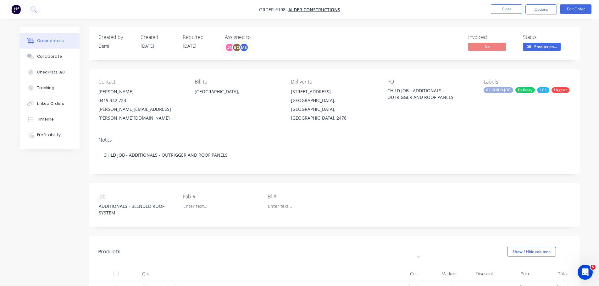
click at [413, 87] on div "CHILD JOB - ADDITIONALS - OUTRIGGER AND ROOF PANELS" at bounding box center [426, 93] width 79 height 13
click at [405, 87] on div "CHILD JOB - ADDITIONALS - OUTRIGGER AND ROOF PANELS" at bounding box center [426, 93] width 79 height 13
drag, startPoint x: 411, startPoint y: 82, endPoint x: 399, endPoint y: 76, distance: 13.3
click at [399, 87] on div "CHILD JOB - ADDITIONALS - OUTRIGGER AND ROOF PANELS" at bounding box center [426, 93] width 79 height 13
click at [582, 7] on button "Edit Order" at bounding box center [575, 8] width 31 height 9
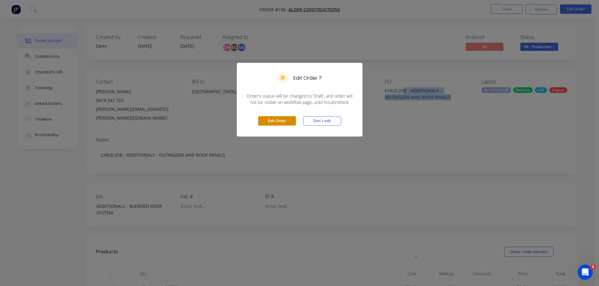
click at [290, 116] on button "Edit Order" at bounding box center [277, 120] width 38 height 9
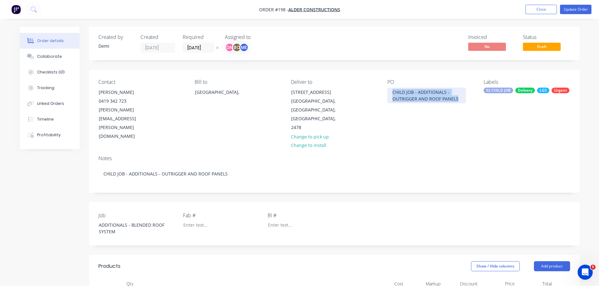
drag, startPoint x: 416, startPoint y: 86, endPoint x: 381, endPoint y: 73, distance: 37.0
click at [381, 73] on div "Contact [PERSON_NAME] [PHONE_NUMBER] [PERSON_NAME][EMAIL_ADDRESS][PERSON_NAME][…" at bounding box center [334, 110] width 490 height 81
copy div "CHILD JOB - ADDITIONALS - OUTRIGGER AND ROOF PANELS"
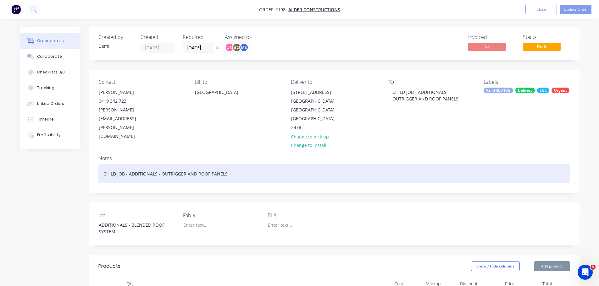
click at [202, 164] on div "CHILD JOB - ADDITIONALS - OUTRIGGER AND ROOF PANELS" at bounding box center [333, 173] width 471 height 19
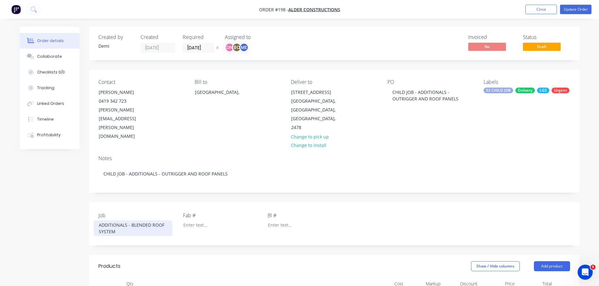
drag, startPoint x: 152, startPoint y: 159, endPoint x: 157, endPoint y: 160, distance: 5.7
click at [151, 221] on div "ADDITIONALS - BLENDED ROOF SYSTEM" at bounding box center [133, 229] width 79 height 16
drag, startPoint x: 162, startPoint y: 160, endPoint x: 79, endPoint y: 151, distance: 82.5
click at [79, 151] on div "Created by [PERSON_NAME] Created [DATE] Required [DATE] Assigned to DN BC ME In…" at bounding box center [299, 287] width 559 height 521
click at [573, 10] on button "Update Order" at bounding box center [575, 9] width 31 height 9
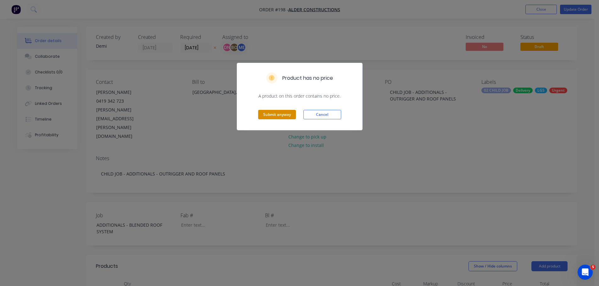
click at [276, 110] on button "Submit anyway" at bounding box center [277, 114] width 38 height 9
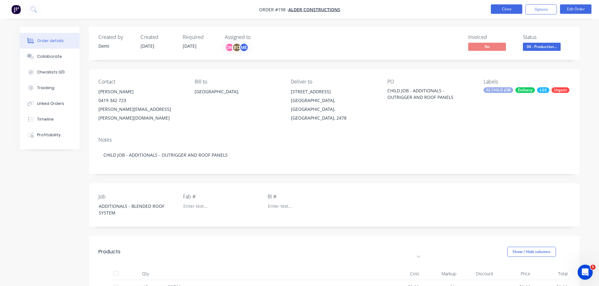
click at [515, 8] on button "Close" at bounding box center [505, 8] width 31 height 9
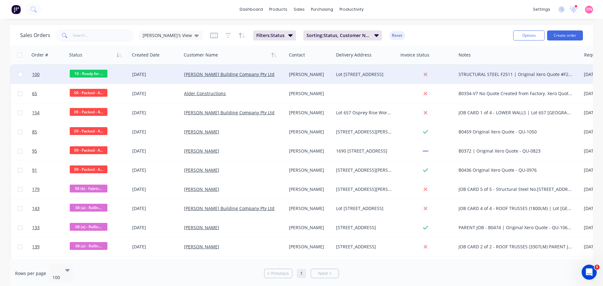
drag, startPoint x: 257, startPoint y: 56, endPoint x: 283, endPoint y: 67, distance: 28.8
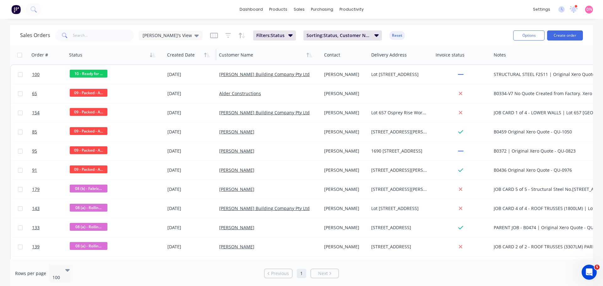
drag, startPoint x: 127, startPoint y: 55, endPoint x: 162, endPoint y: 60, distance: 35.5
click at [164, 60] on div at bounding box center [164, 54] width 1 height 11
click at [162, 55] on div "Status" at bounding box center [116, 55] width 98 height 19
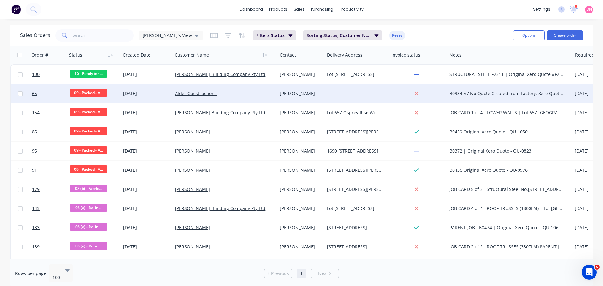
drag, startPoint x: 118, startPoint y: 100, endPoint x: 123, endPoint y: 101, distance: 5.4
click at [118, 100] on div "09 - Packed - A..." at bounding box center [94, 93] width 54 height 19
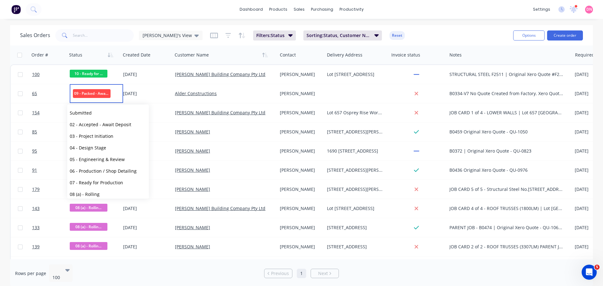
click at [132, 27] on div "Sales Orders Demi's View Filters: Status Sorting: Status, Customer Name Reset O…" at bounding box center [301, 35] width 583 height 20
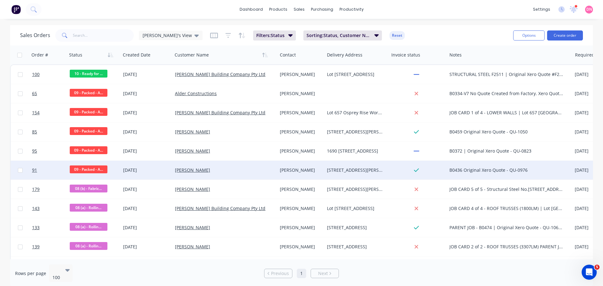
click at [97, 167] on span "09 - Packed - A..." at bounding box center [89, 170] width 38 height 8
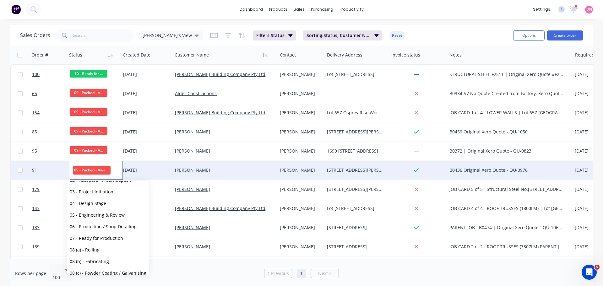
scroll to position [63, 0]
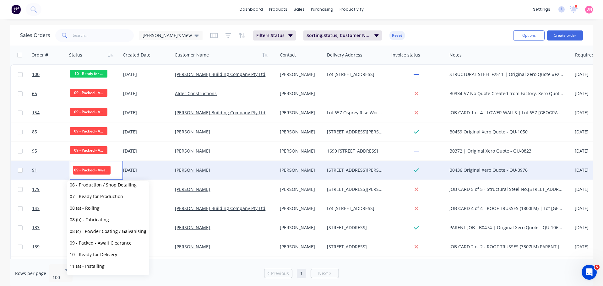
click at [128, 28] on div "Sales Orders [PERSON_NAME]'s View Filters: Status Sorting: Status, Customer Nam…" at bounding box center [264, 35] width 488 height 15
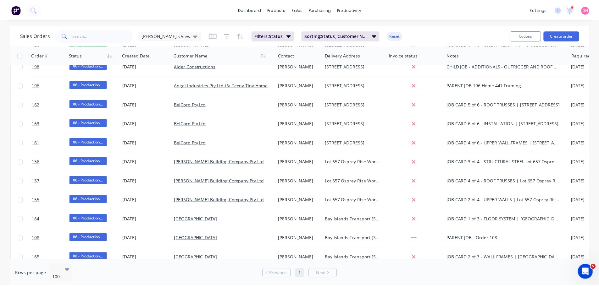
scroll to position [377, 0]
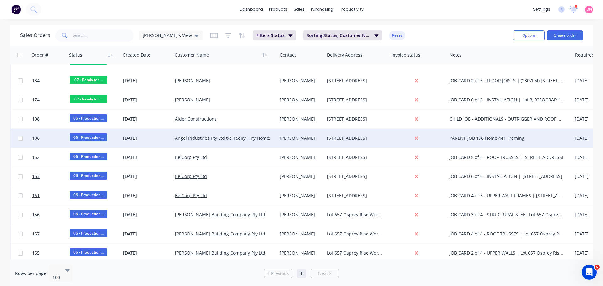
click at [166, 140] on div "[DATE]" at bounding box center [146, 138] width 47 height 6
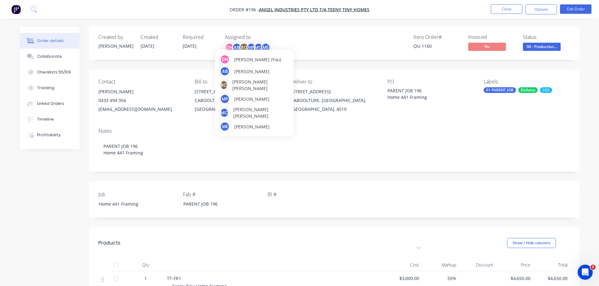
click at [232, 43] on div "AB" at bounding box center [236, 47] width 9 height 9
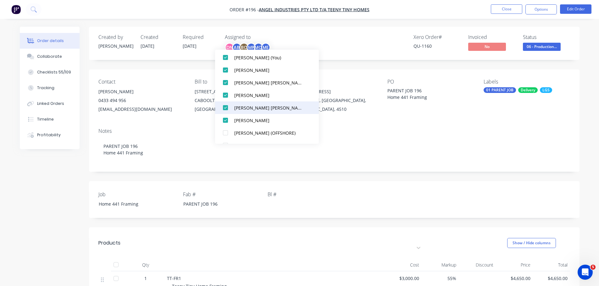
scroll to position [21, 0]
click at [304, 44] on div "Xero Order # QU-1160 Invoiced No Status 06 - Production..." at bounding box center [428, 43] width 282 height 18
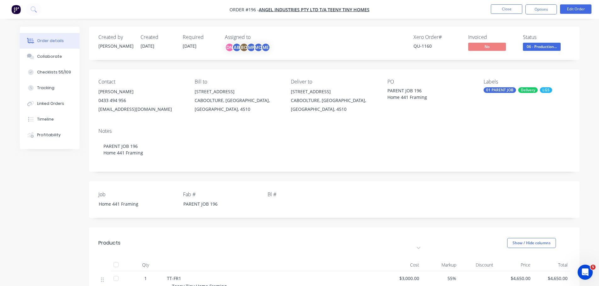
click at [497, 87] on div "01 PARENT JOB" at bounding box center [499, 90] width 32 height 6
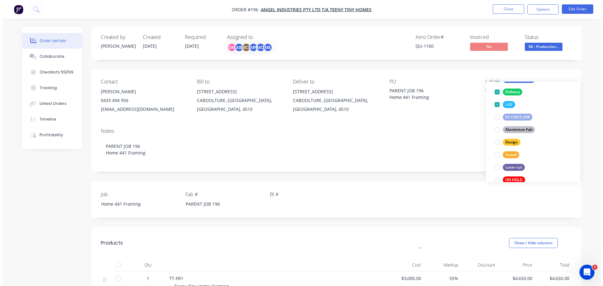
scroll to position [40, 0]
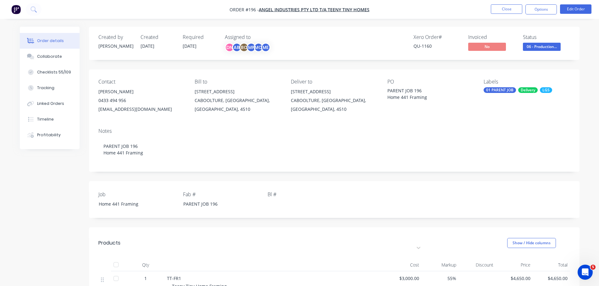
click at [458, 123] on div "Notes PARENT JOB 196 Home 441 Framing" at bounding box center [334, 147] width 490 height 49
click at [58, 52] on button "Collaborate" at bounding box center [50, 57] width 60 height 16
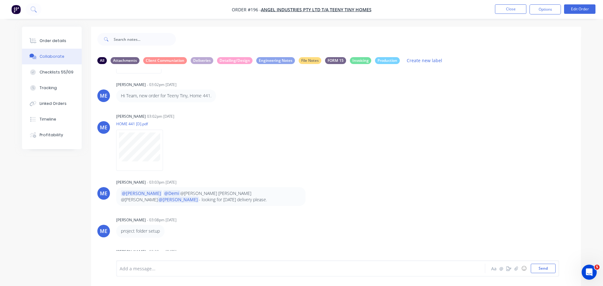
scroll to position [68, 0]
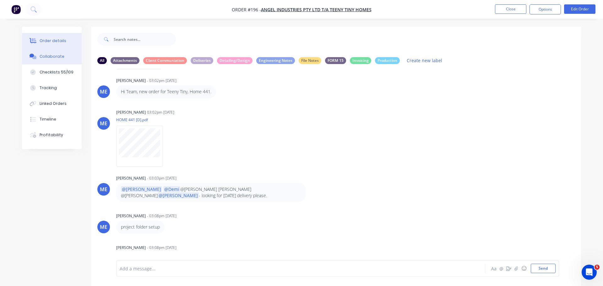
click at [66, 36] on button "Order details" at bounding box center [52, 41] width 60 height 16
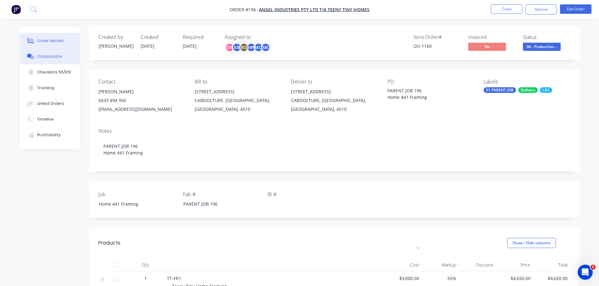
click at [64, 49] on button "Collaborate" at bounding box center [50, 57] width 60 height 16
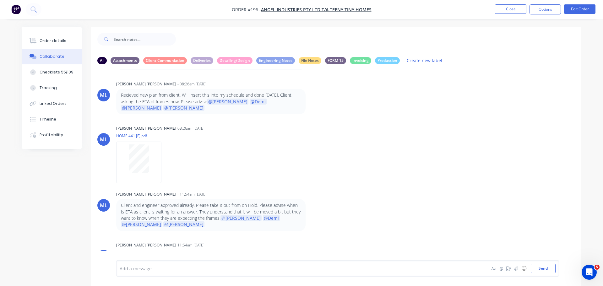
scroll to position [374, 0]
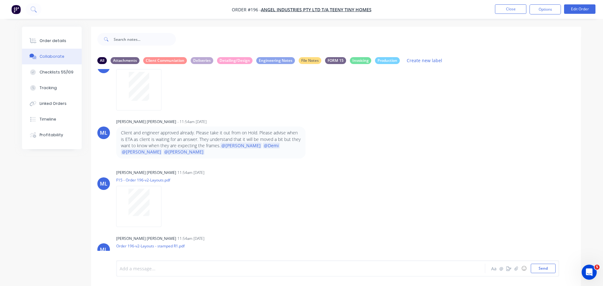
click at [208, 266] on div at bounding box center [283, 269] width 327 height 7
click at [528, 265] on button "☺" at bounding box center [524, 269] width 8 height 8
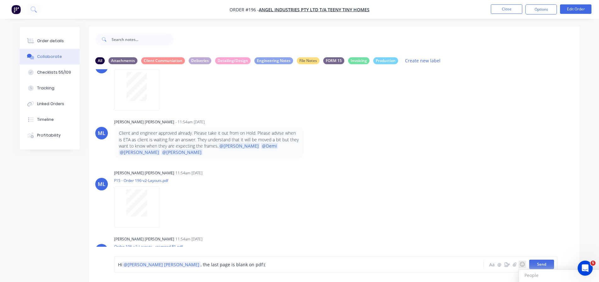
click at [543, 260] on button "Send" at bounding box center [541, 263] width 25 height 9
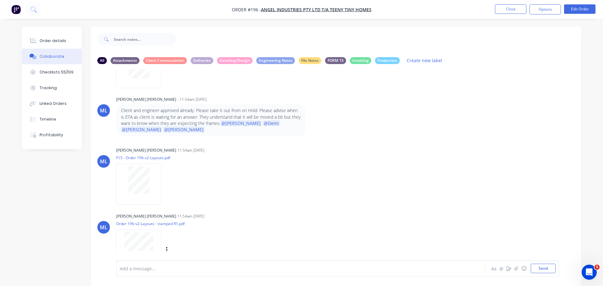
scroll to position [401, 0]
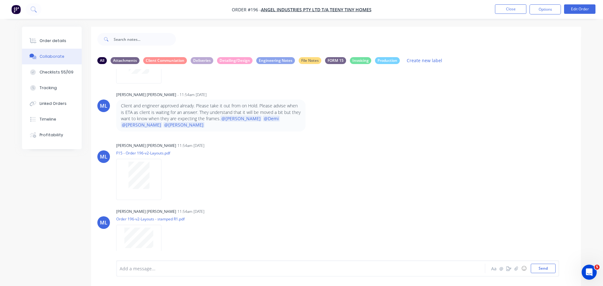
click at [15, 10] on img "button" at bounding box center [15, 9] width 9 height 9
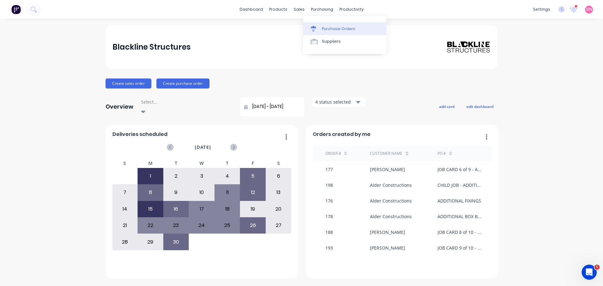
click at [322, 26] on div "Purchase Orders" at bounding box center [338, 29] width 33 height 6
